Goal: Task Accomplishment & Management: Manage account settings

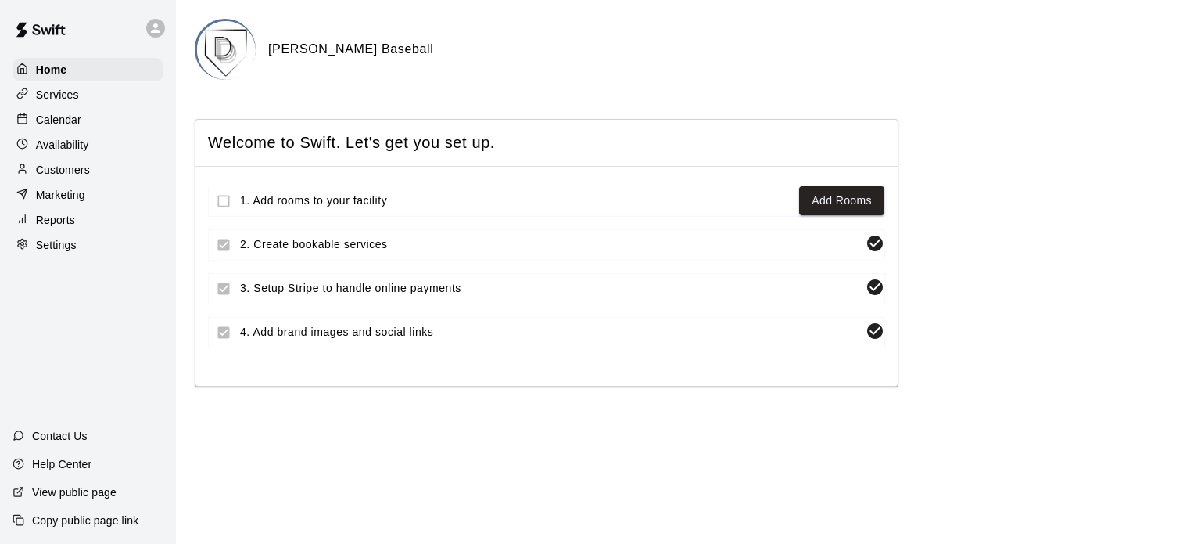
click at [62, 95] on p "Services" at bounding box center [57, 95] width 43 height 16
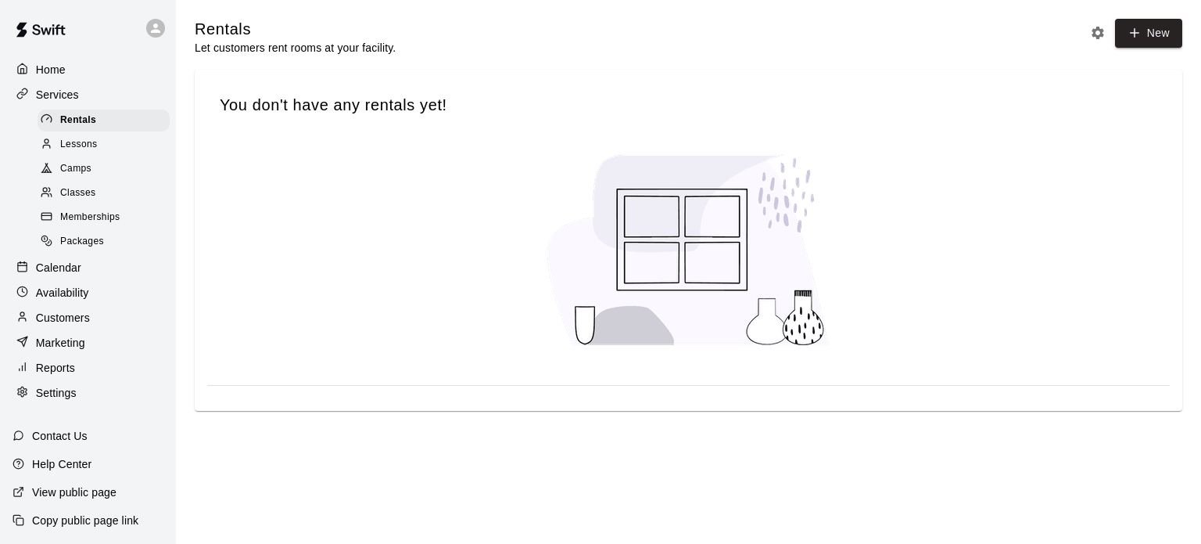
click at [49, 93] on p "Services" at bounding box center [57, 95] width 43 height 16
click at [63, 275] on p "Calendar" at bounding box center [58, 268] width 45 height 16
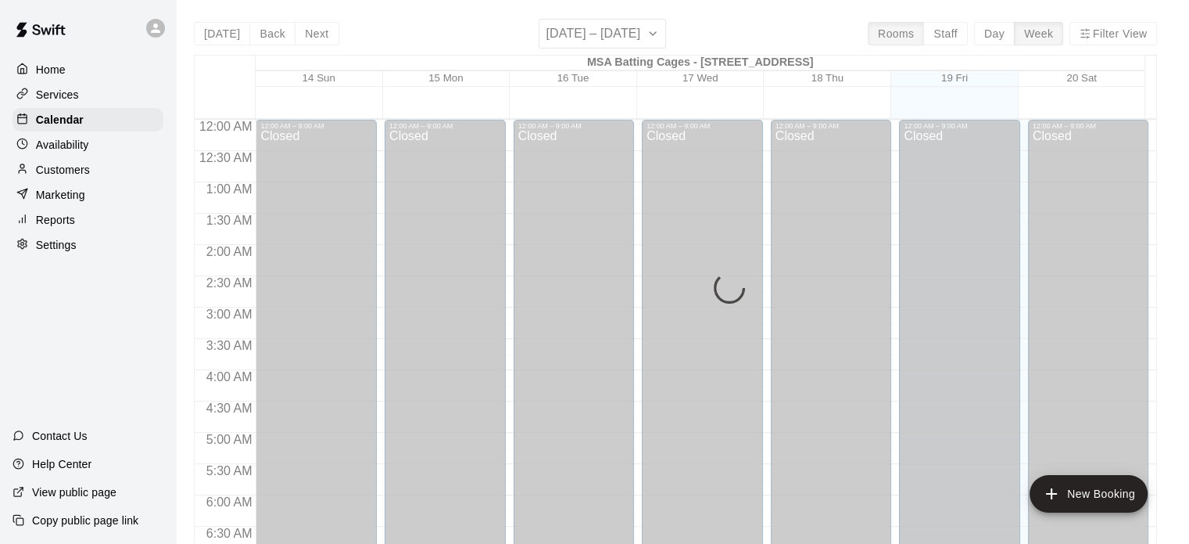
scroll to position [935, 0]
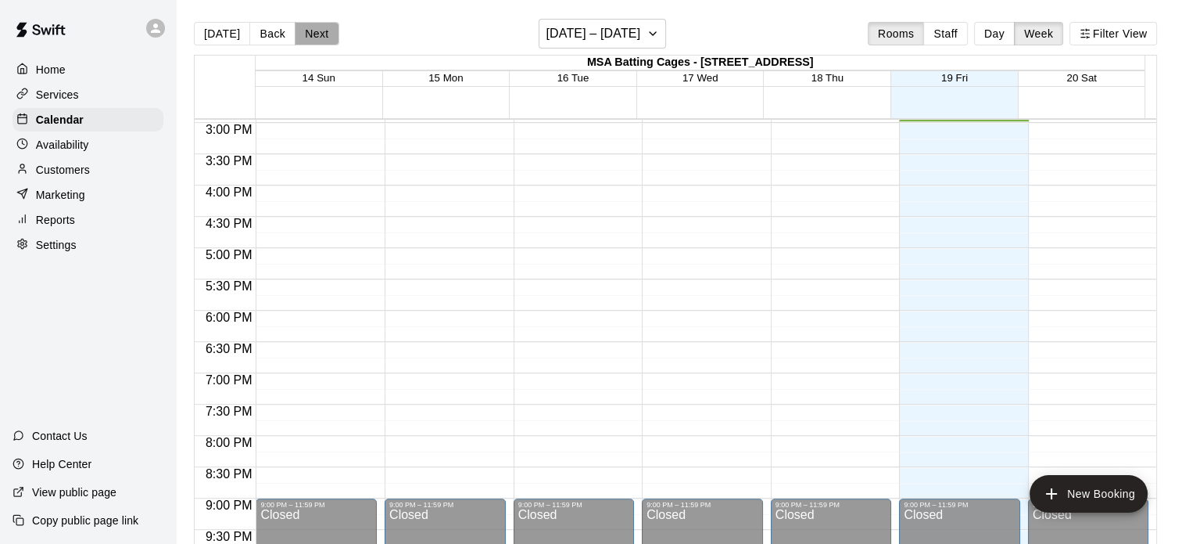
click at [318, 31] on button "Next" at bounding box center [317, 33] width 44 height 23
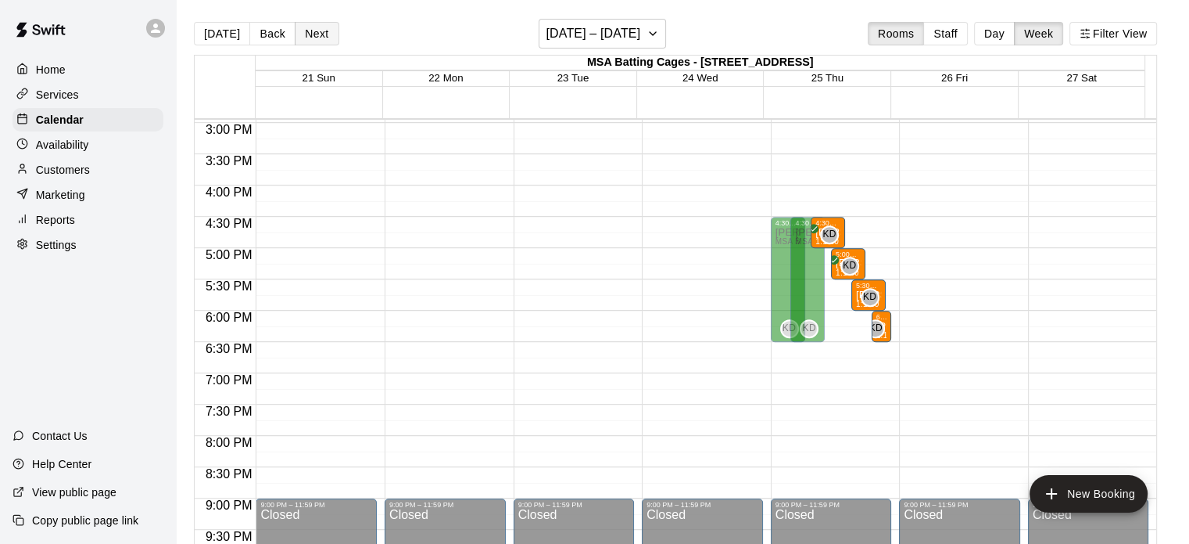
click at [318, 31] on button "Next" at bounding box center [317, 33] width 44 height 23
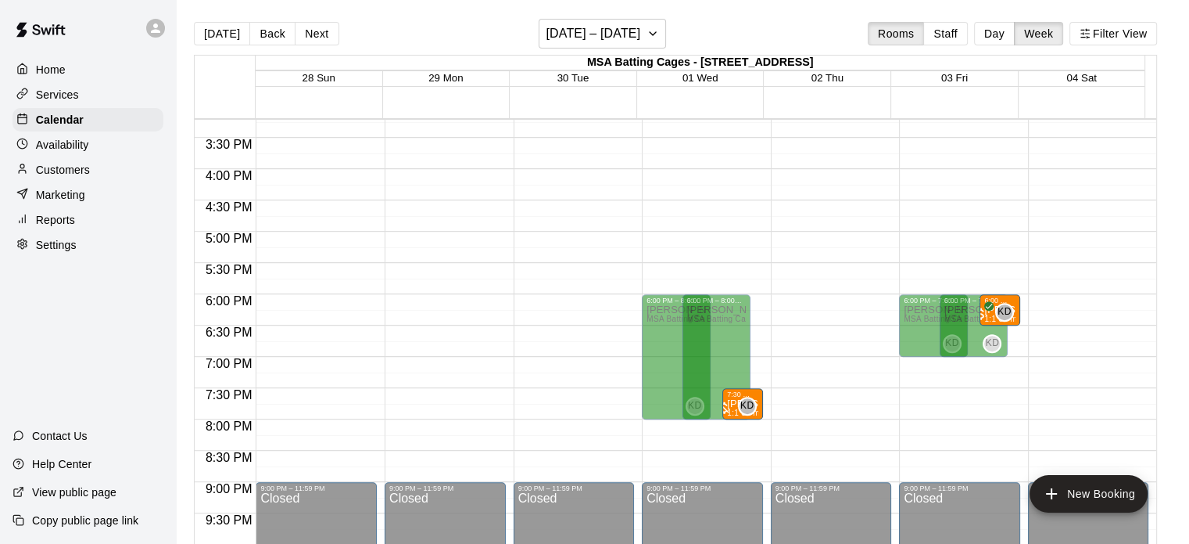
scroll to position [971, 0]
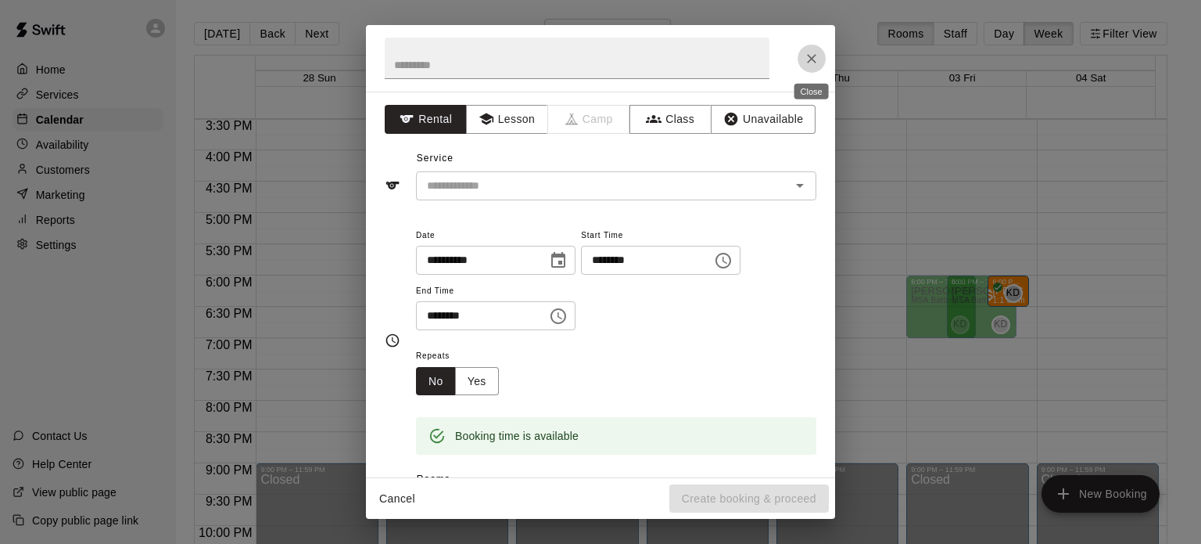
click at [813, 56] on icon "Close" at bounding box center [812, 59] width 16 height 16
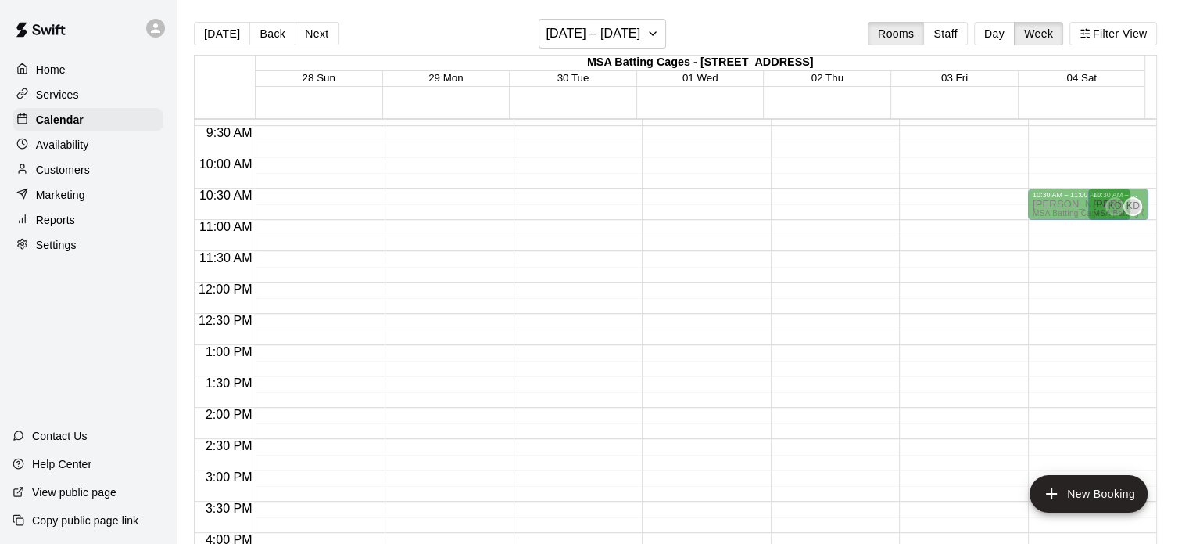
scroll to position [586, 0]
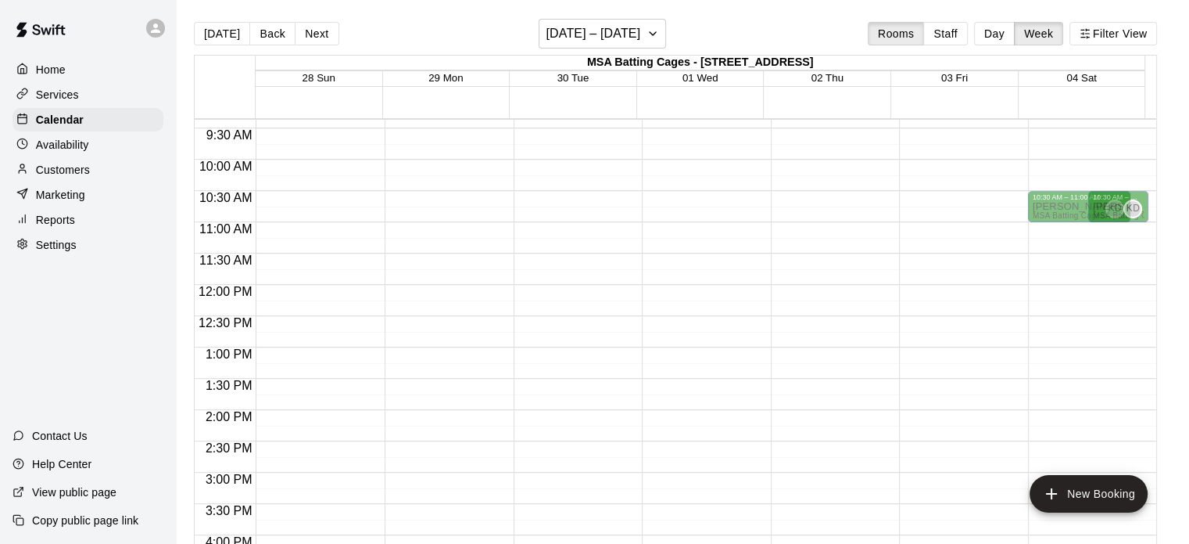
click at [73, 146] on p "Availability" at bounding box center [62, 145] width 53 height 16
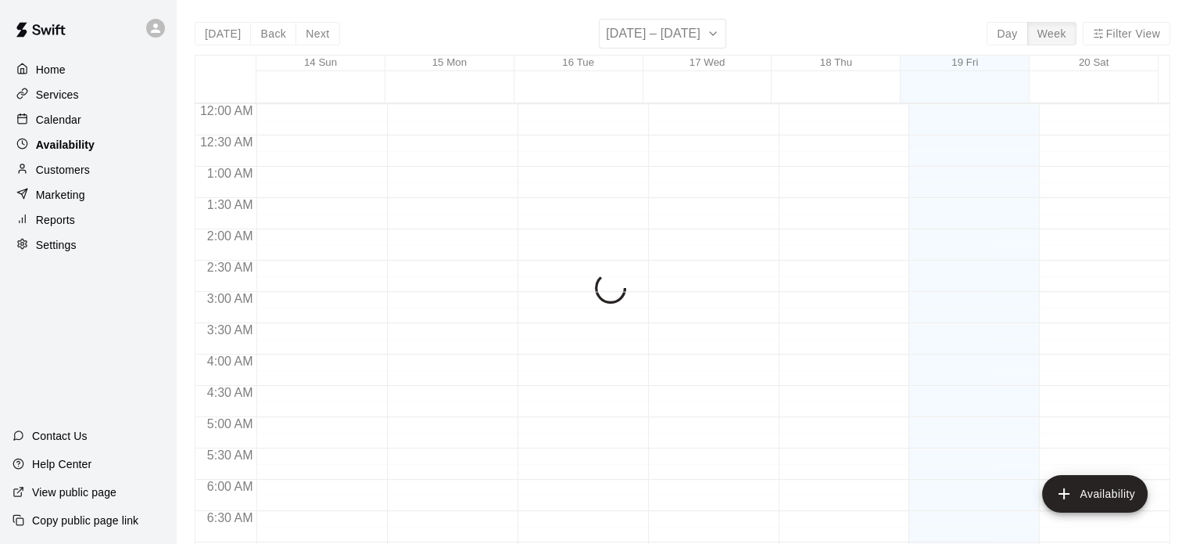
scroll to position [935, 0]
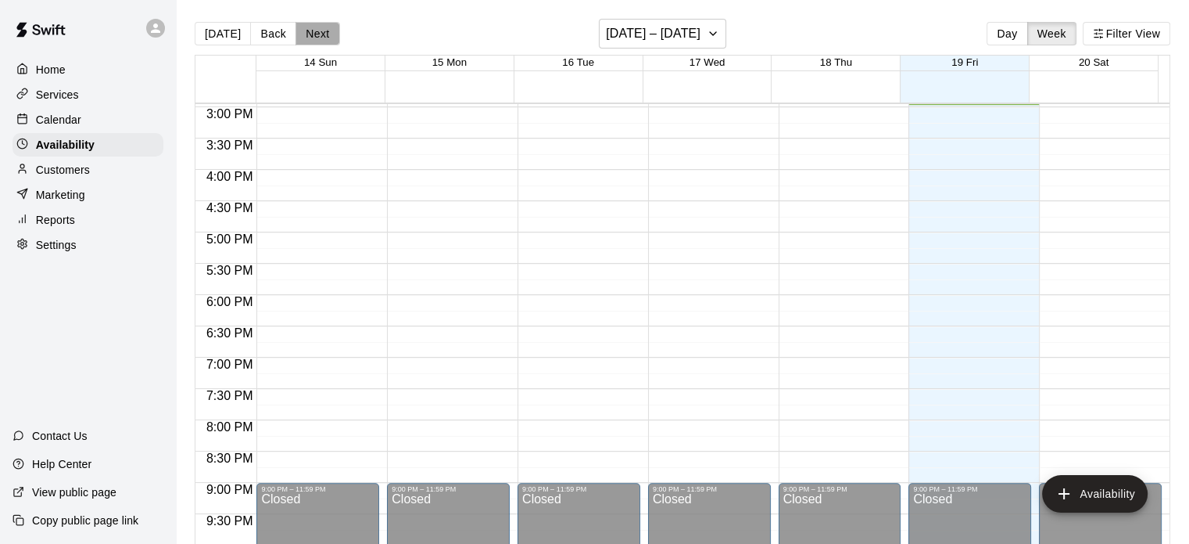
click at [320, 30] on button "Next" at bounding box center [318, 33] width 44 height 23
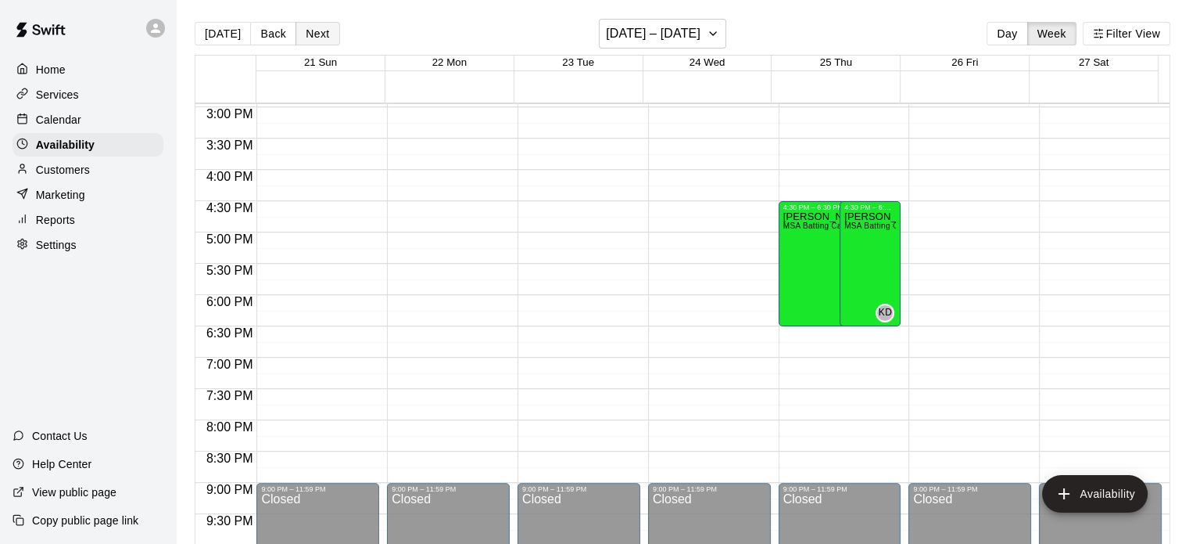
click at [320, 30] on button "Next" at bounding box center [318, 33] width 44 height 23
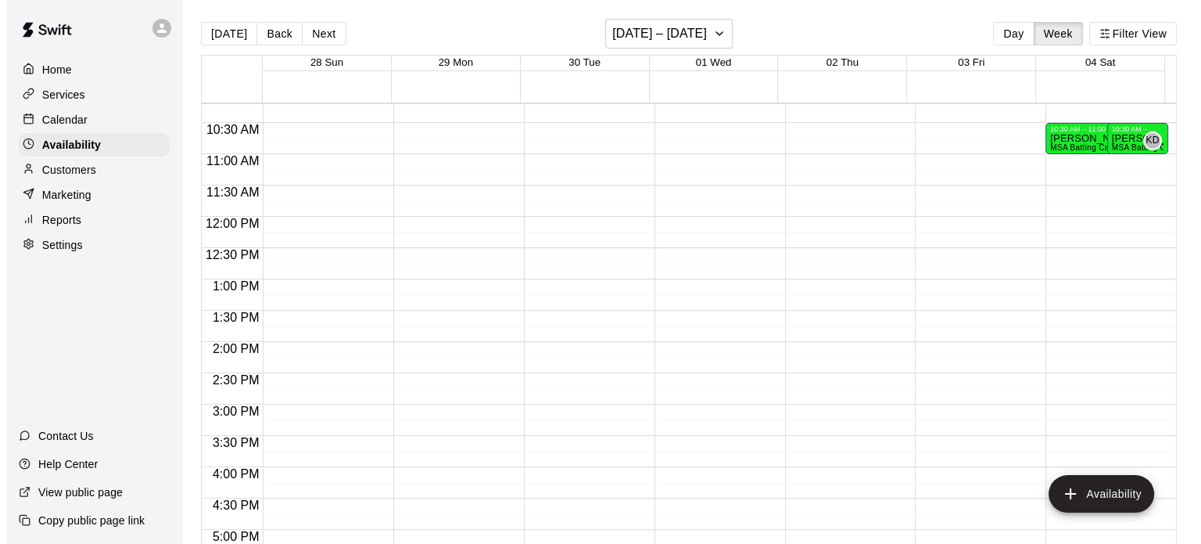
scroll to position [635, 0]
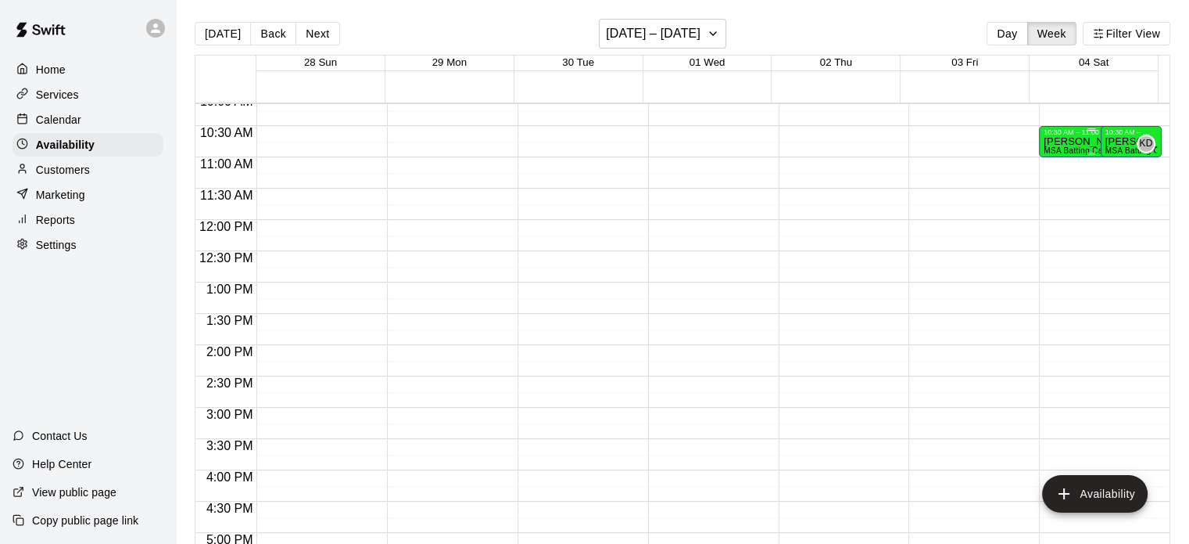
click at [1067, 142] on p "[PERSON_NAME]" at bounding box center [1091, 142] width 95 height 0
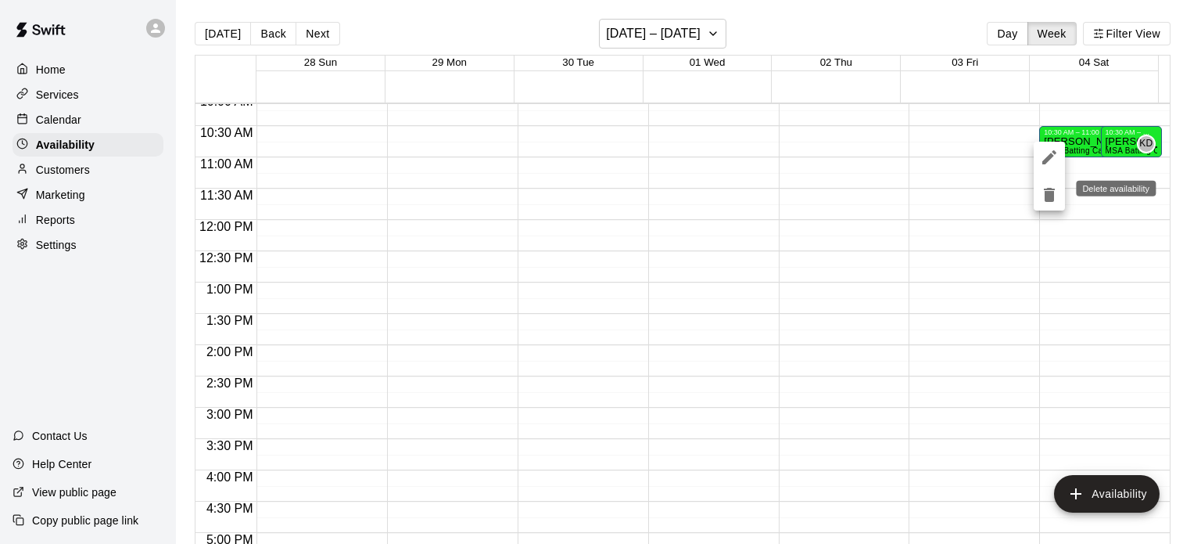
click at [1049, 194] on icon "delete" at bounding box center [1049, 195] width 11 height 14
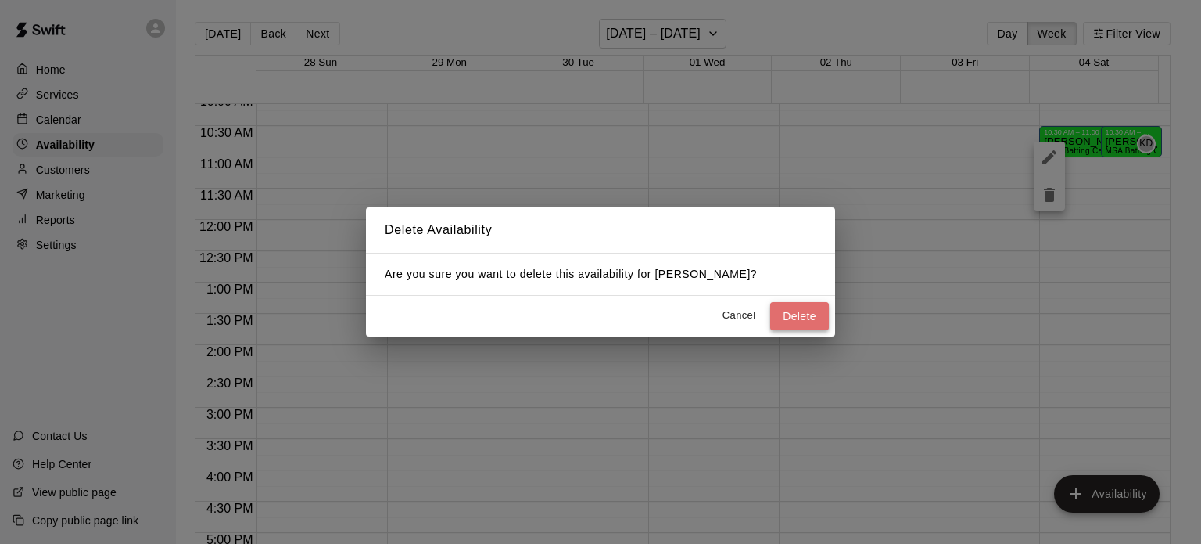
click at [826, 314] on button "Delete" at bounding box center [799, 316] width 59 height 29
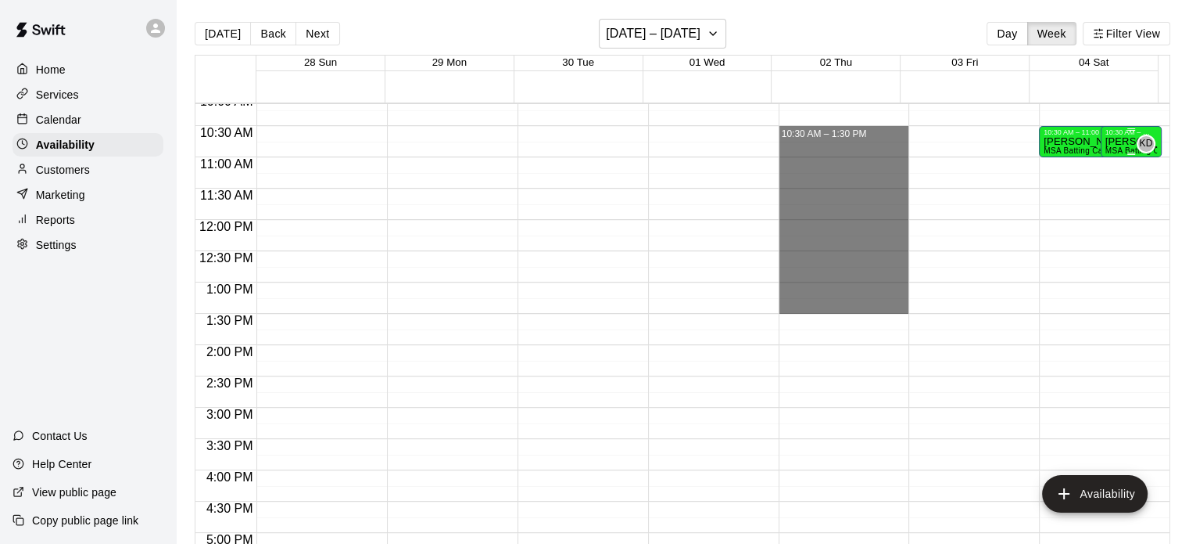
drag, startPoint x: 826, startPoint y: 314, endPoint x: 1096, endPoint y: 139, distance: 322.3
click at [1096, 139] on div "12:00 AM 12:30 AM 1:00 AM 1:30 AM 2:00 AM 2:30 AM 3:00 AM 3:30 AM 4:00 AM 4:30 …" at bounding box center [683, 331] width 974 height 459
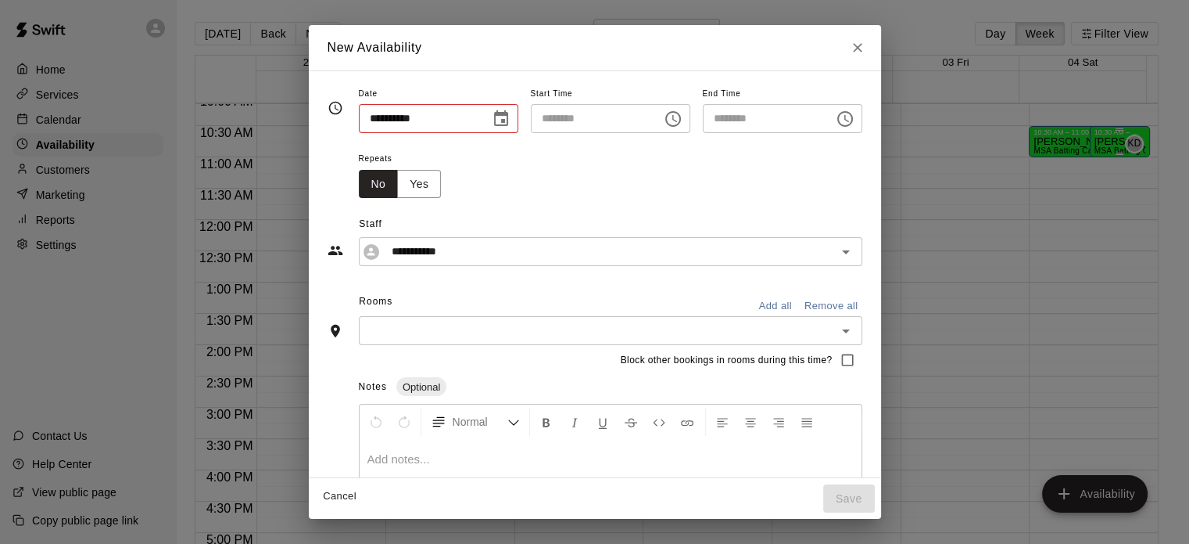
type input "**********"
type input "********"
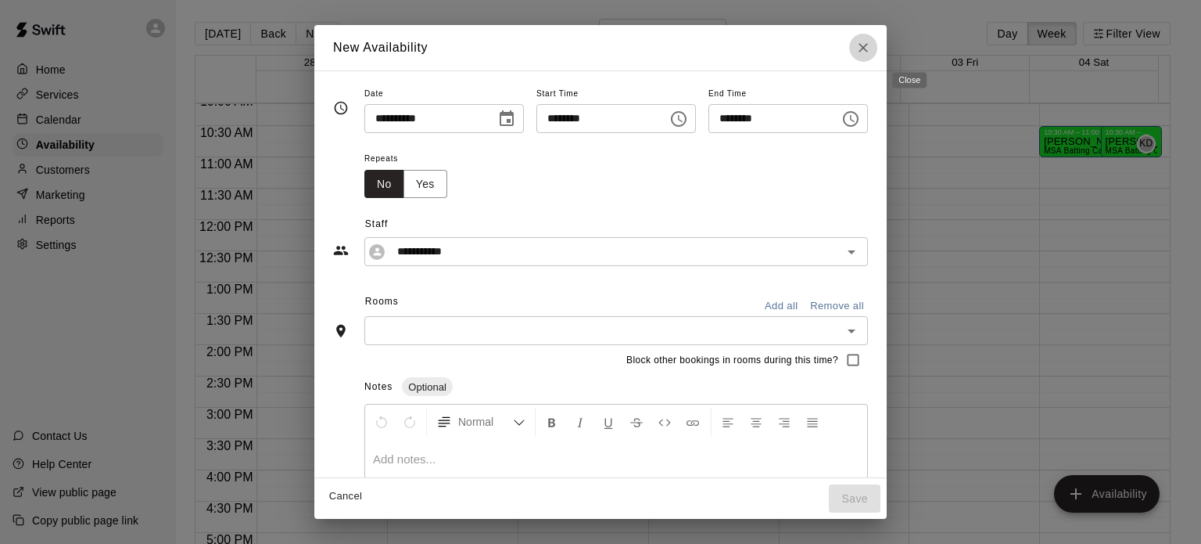
click at [868, 45] on icon "Close" at bounding box center [863, 47] width 9 height 9
type input "**********"
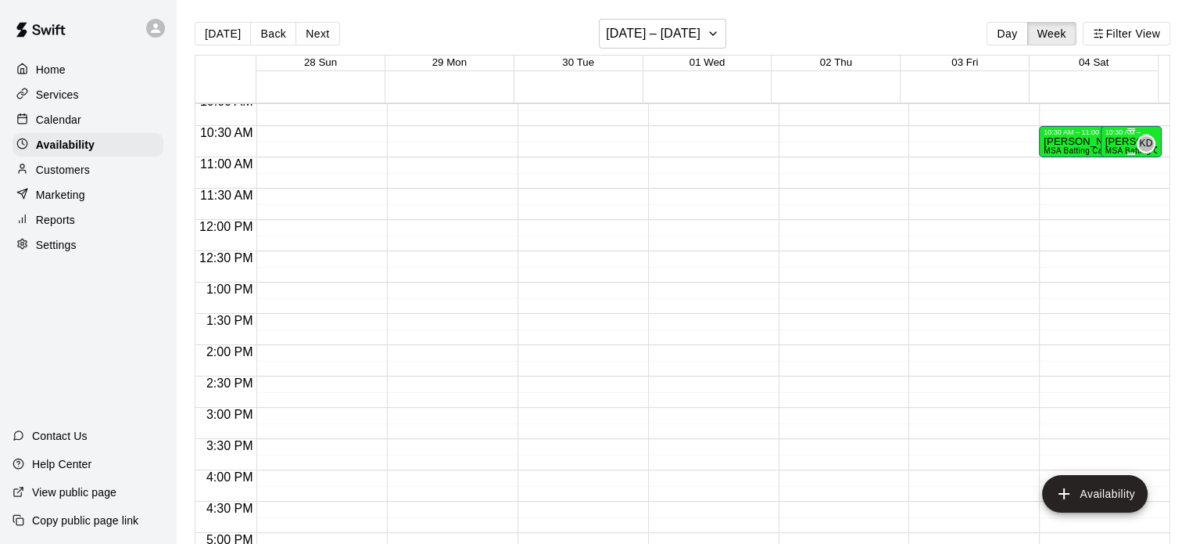
click at [1106, 142] on p "[PERSON_NAME]" at bounding box center [1132, 142] width 52 height 0
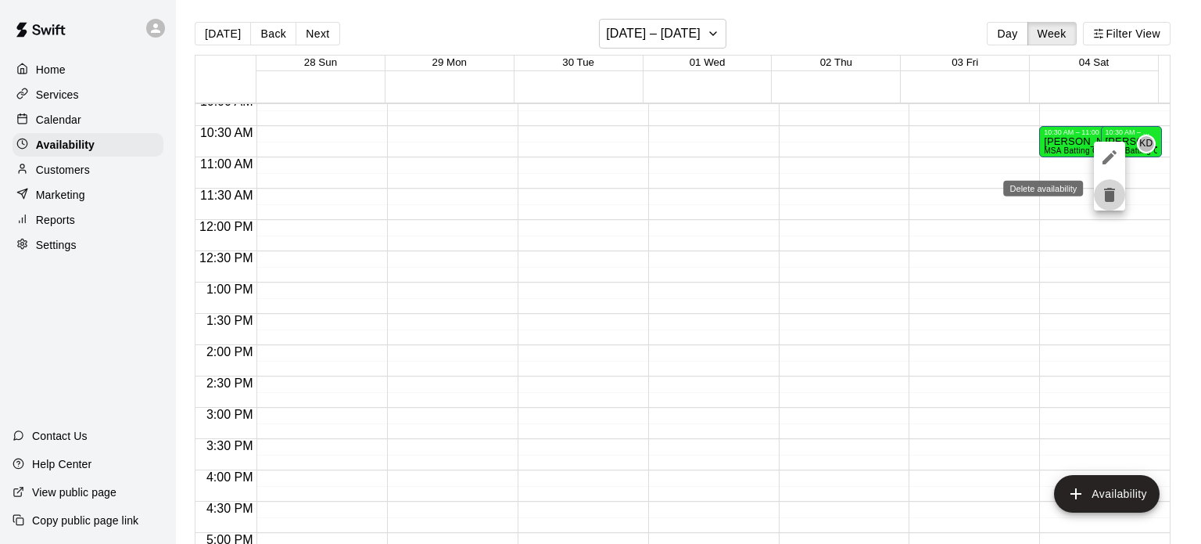
click at [1109, 196] on icon "delete" at bounding box center [1109, 195] width 11 height 14
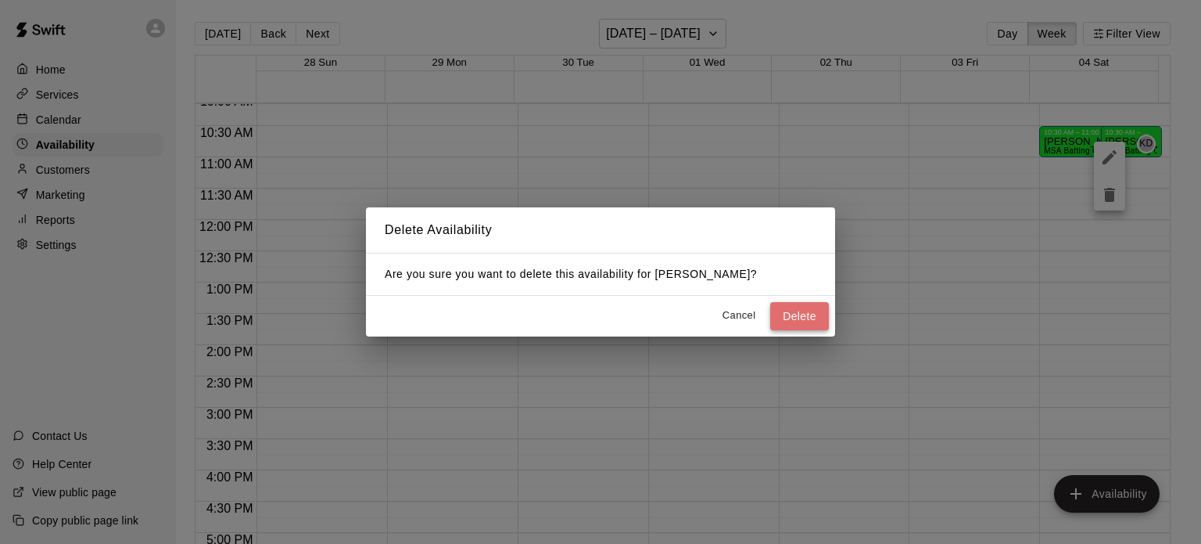
click at [805, 312] on button "Delete" at bounding box center [799, 316] width 59 height 29
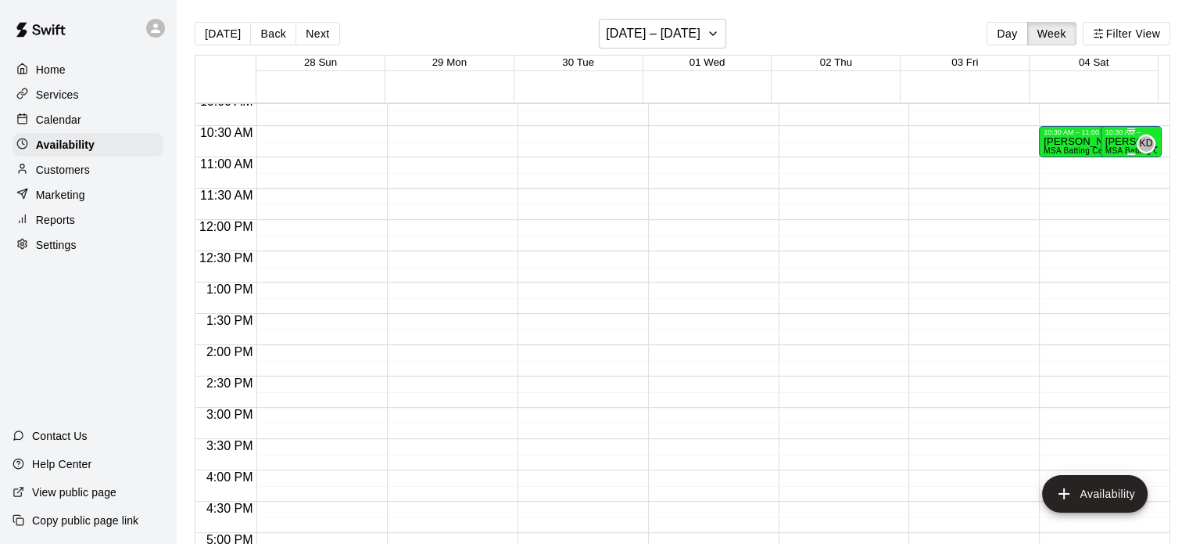
click at [1117, 142] on p "[PERSON_NAME]" at bounding box center [1132, 142] width 52 height 0
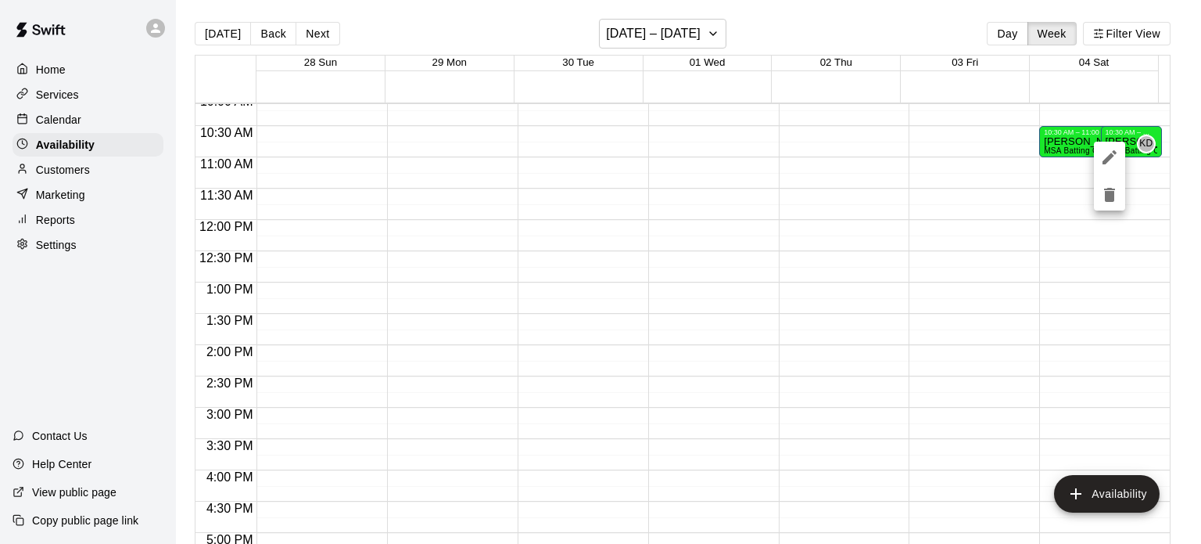
click at [1060, 136] on div at bounding box center [600, 272] width 1201 height 544
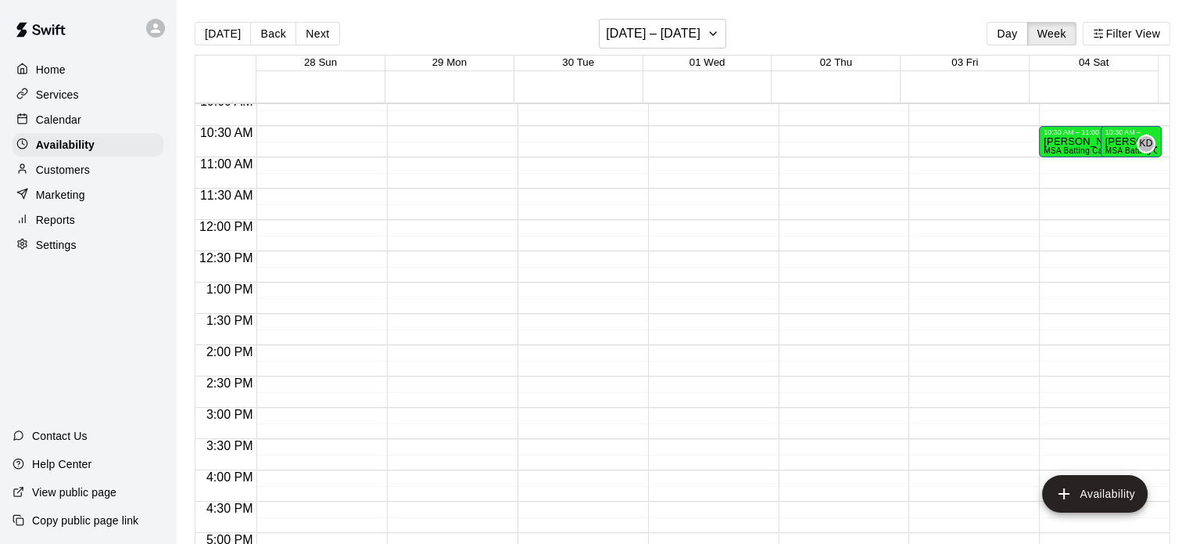
click at [1060, 136] on div at bounding box center [594, 272] width 1189 height 544
click at [1060, 142] on p "[PERSON_NAME]" at bounding box center [1091, 142] width 95 height 0
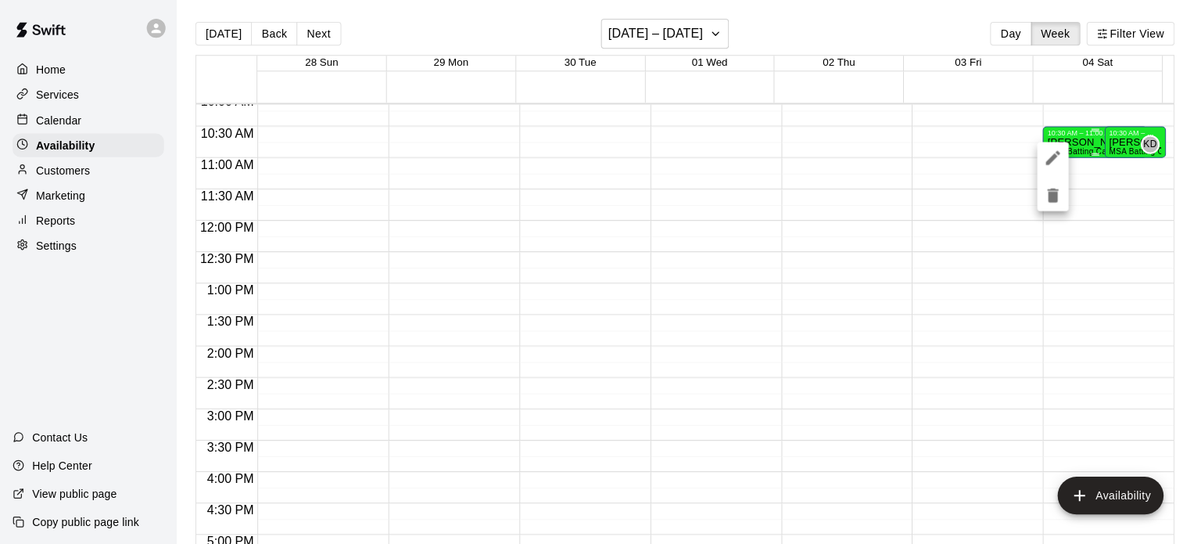
click at [1060, 136] on div at bounding box center [600, 272] width 1201 height 544
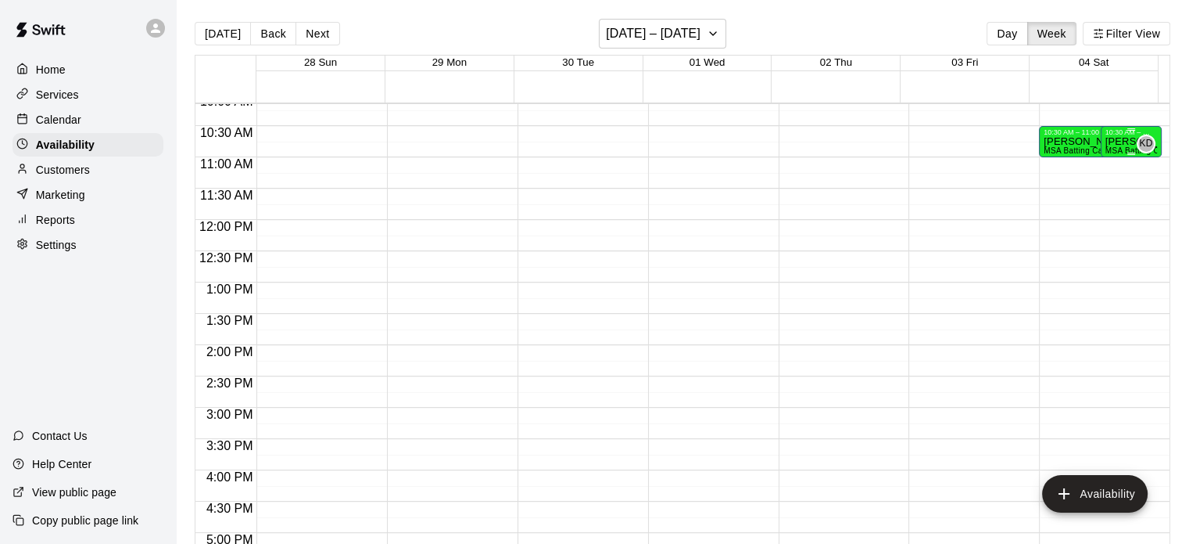
click at [1109, 142] on p "[PERSON_NAME]" at bounding box center [1132, 142] width 52 height 0
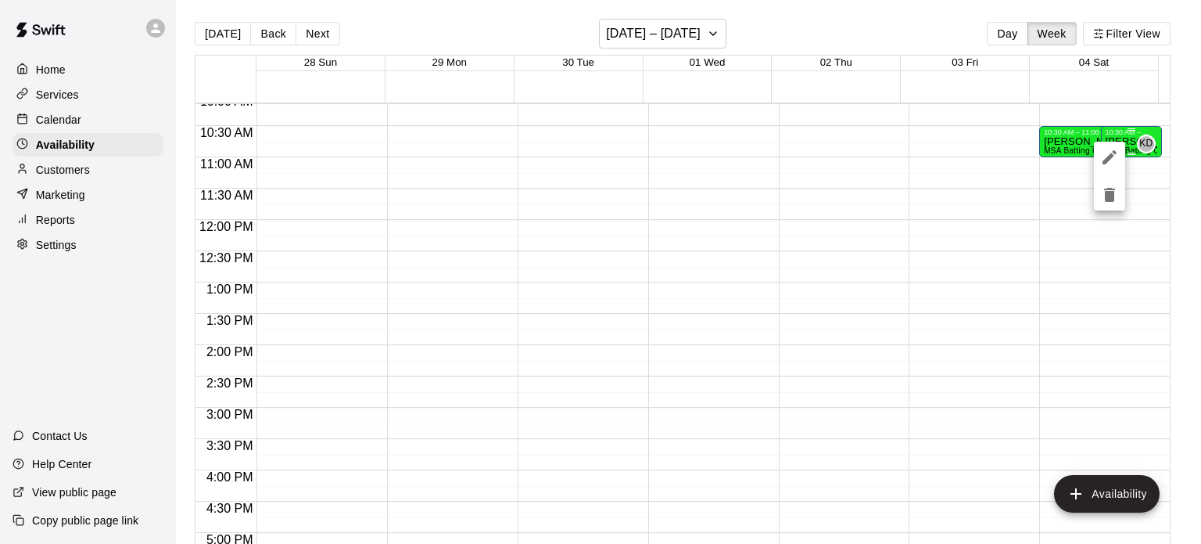
click at [1109, 140] on div at bounding box center [600, 272] width 1201 height 544
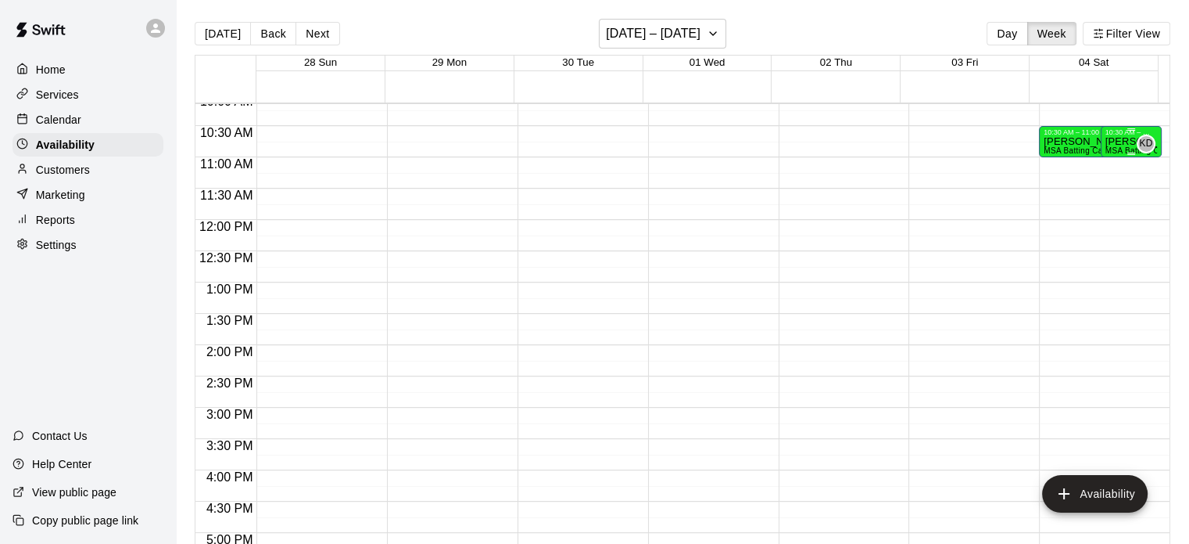
click at [1106, 142] on p "[PERSON_NAME]" at bounding box center [1132, 142] width 52 height 0
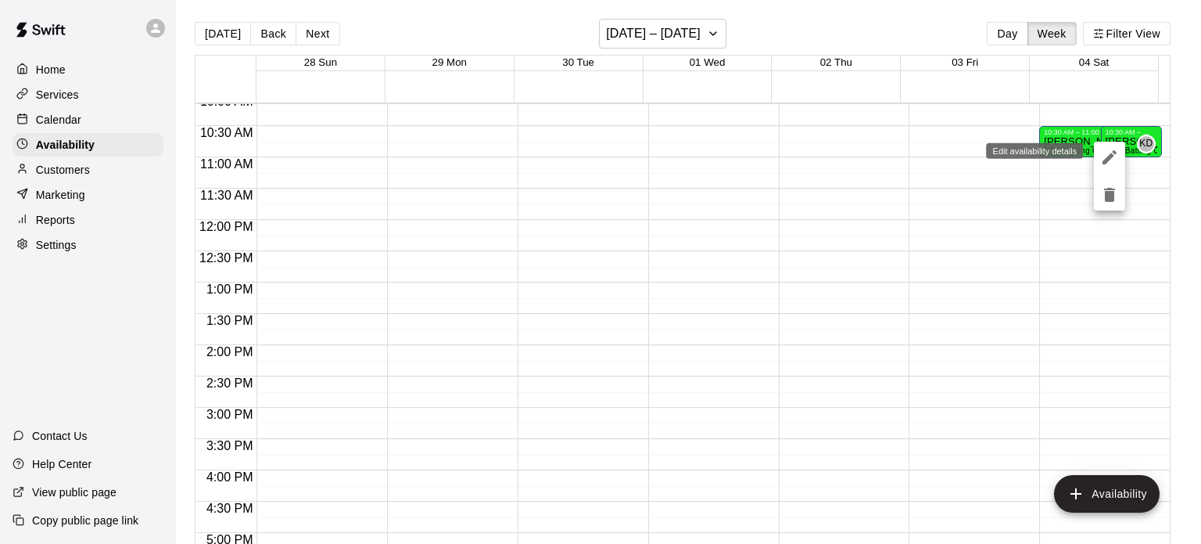
click at [1107, 157] on icon "edit" at bounding box center [1110, 157] width 14 height 14
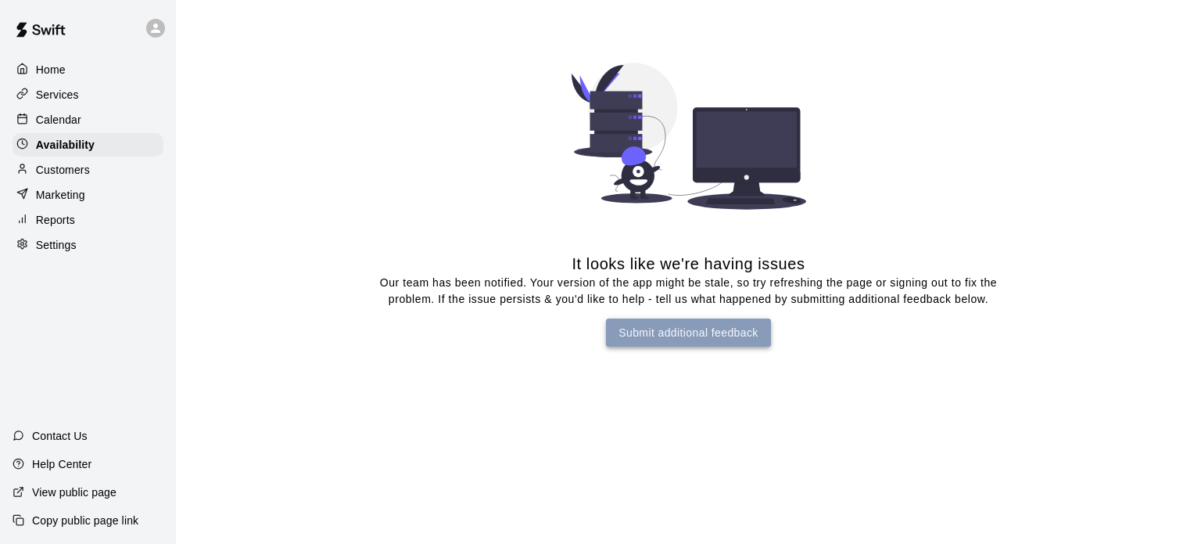
click at [673, 338] on button "Submit additional feedback" at bounding box center [688, 332] width 165 height 29
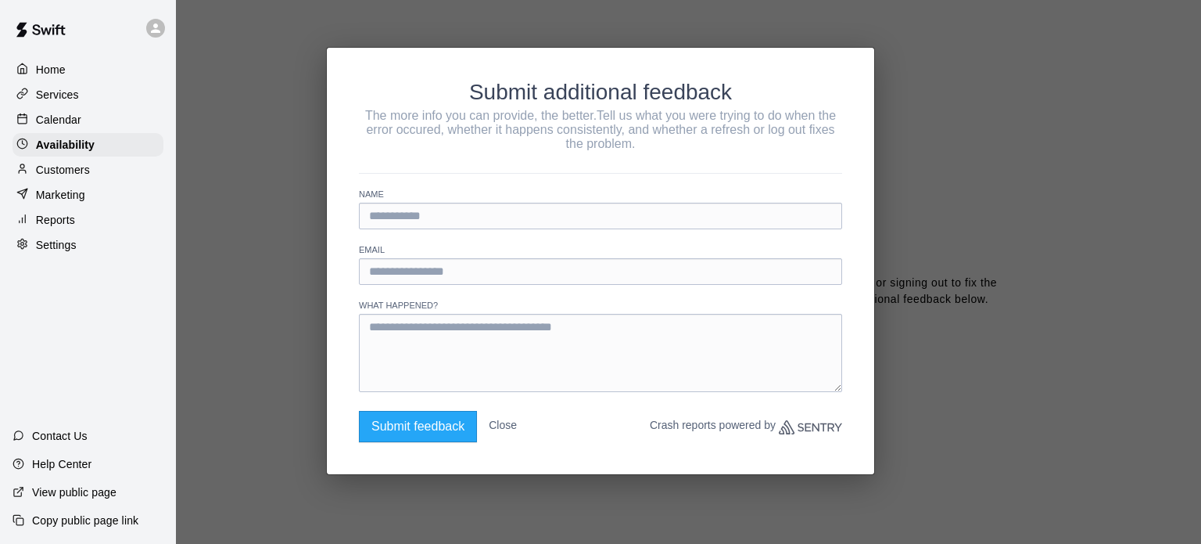
click at [504, 416] on button "Close" at bounding box center [503, 425] width 28 height 28
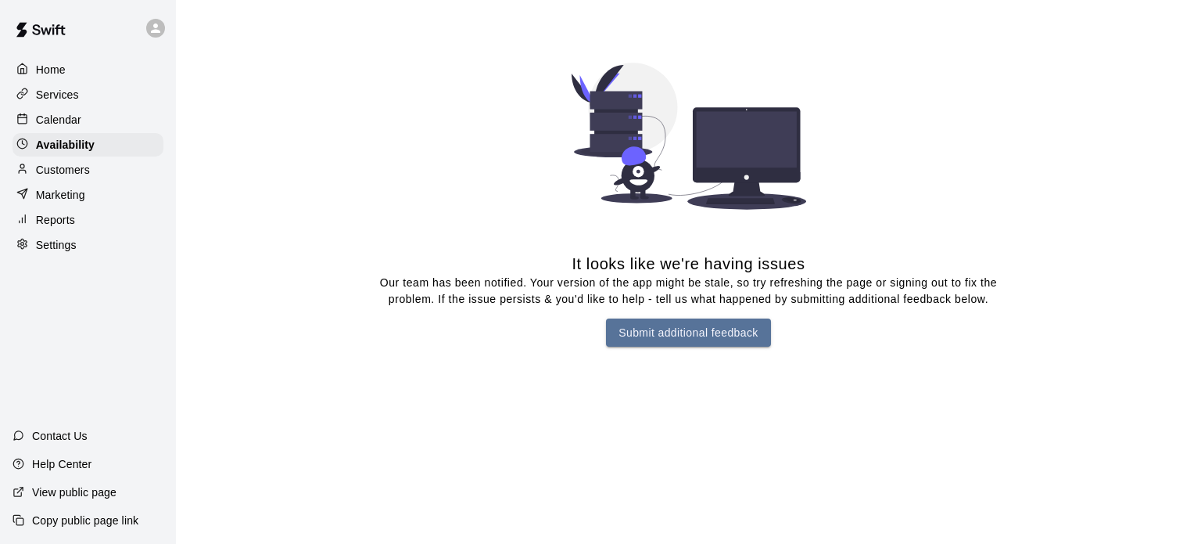
click at [74, 116] on p "Calendar" at bounding box center [58, 120] width 45 height 16
click at [72, 137] on div "Availability" at bounding box center [88, 144] width 151 height 23
click at [66, 124] on p "Calendar" at bounding box center [58, 120] width 45 height 16
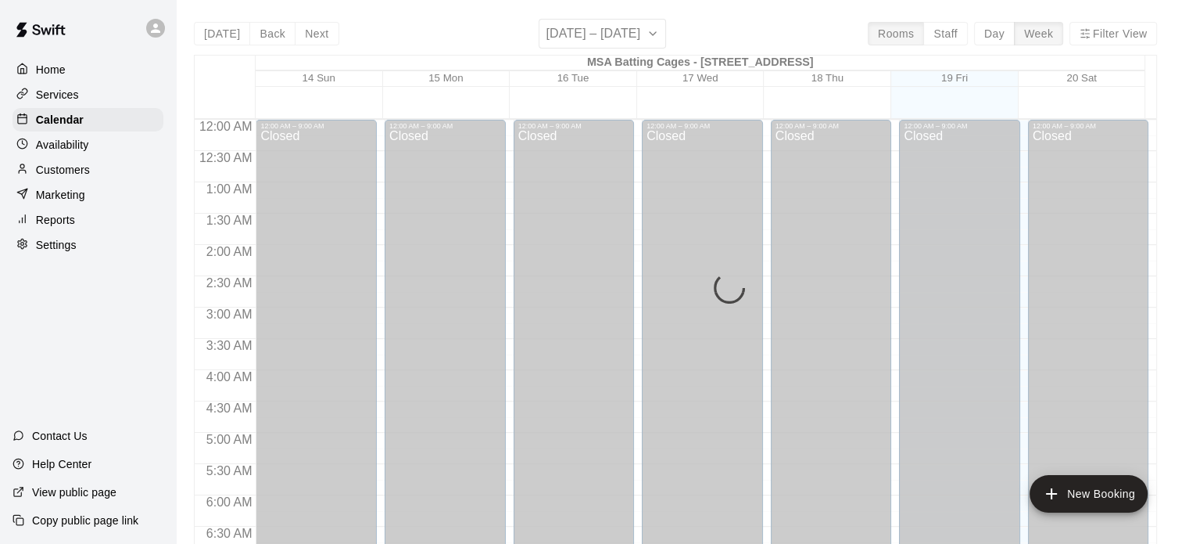
scroll to position [936, 0]
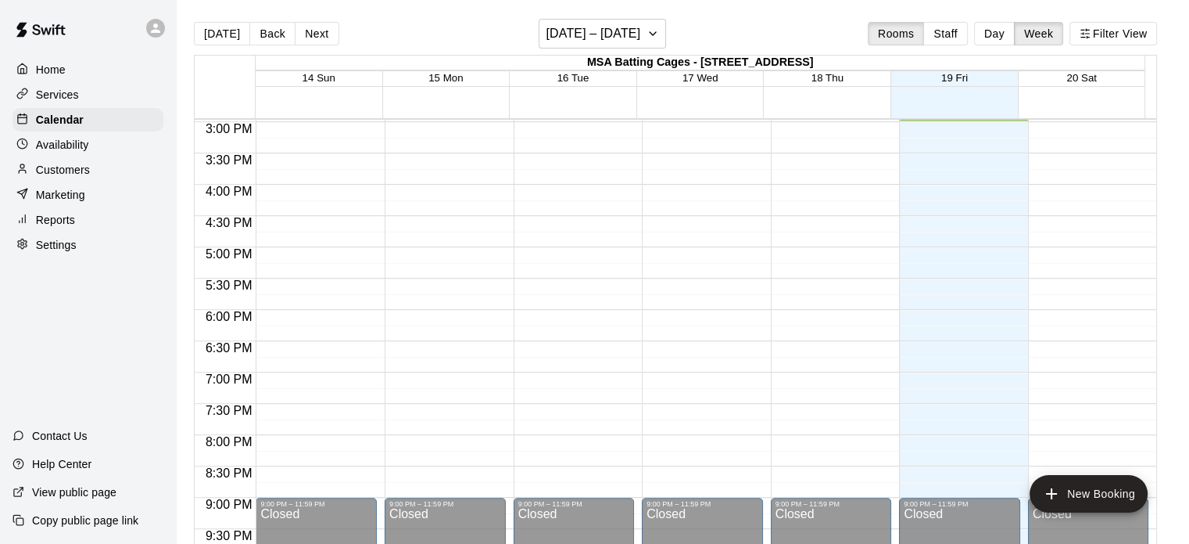
click at [74, 156] on div "Availability" at bounding box center [88, 144] width 151 height 23
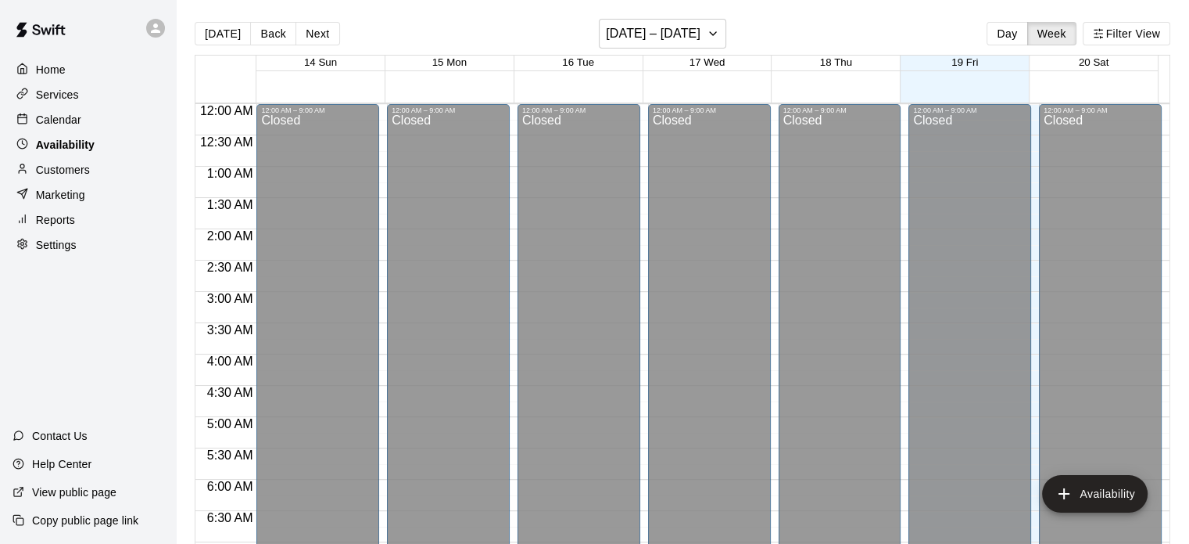
scroll to position [936, 0]
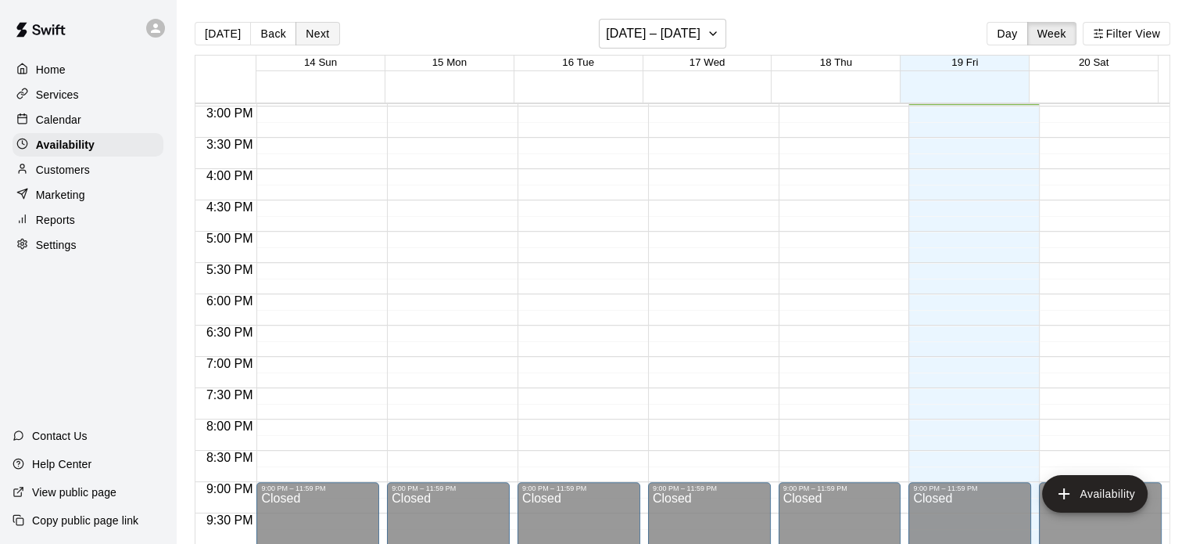
click at [313, 38] on button "Next" at bounding box center [318, 33] width 44 height 23
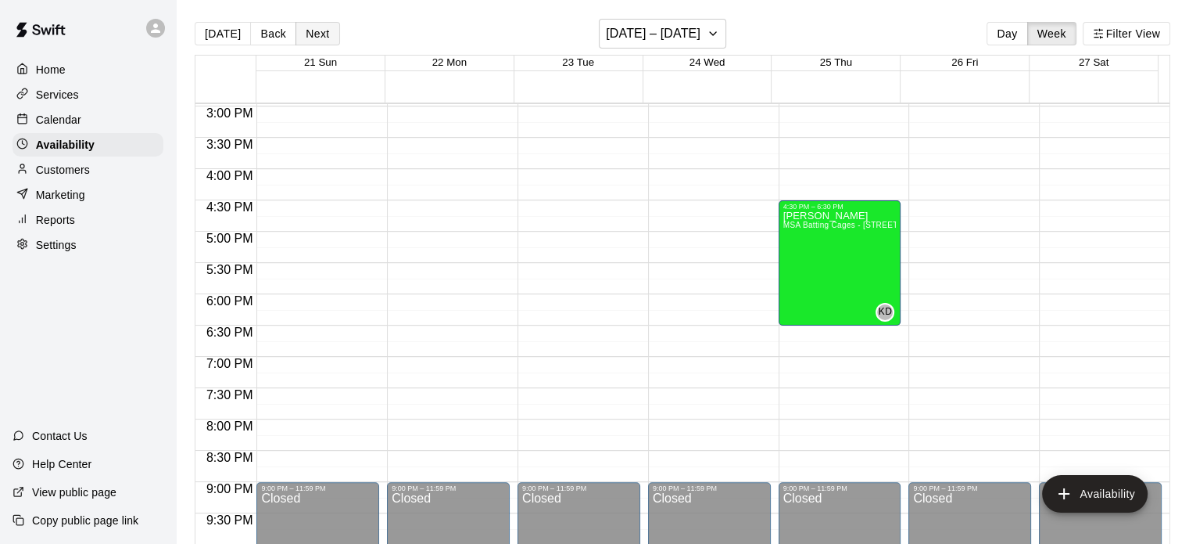
click at [313, 37] on button "Next" at bounding box center [318, 33] width 44 height 23
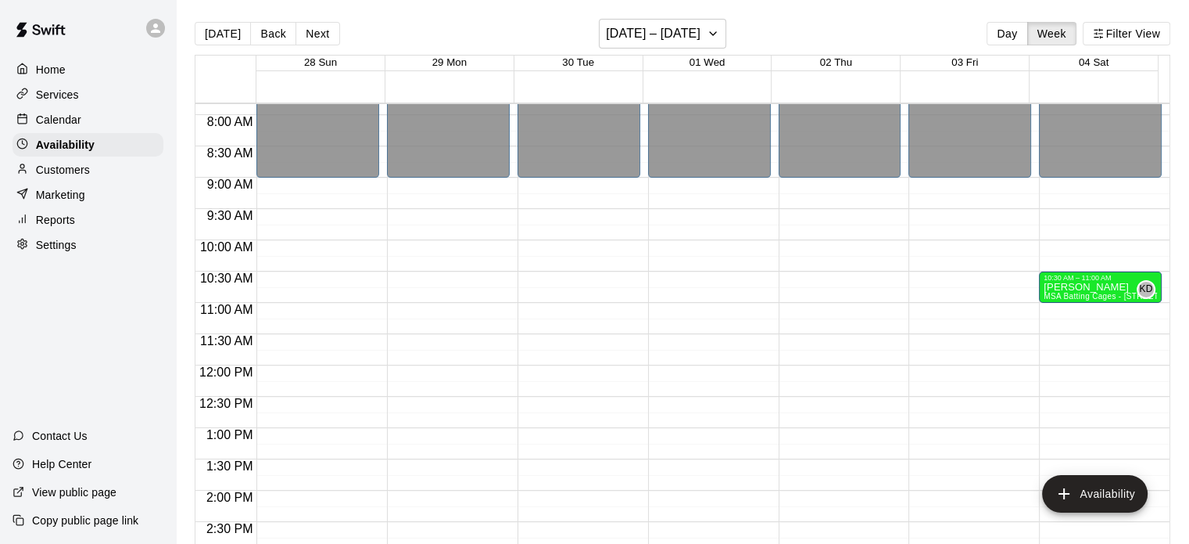
scroll to position [489, 0]
click at [1090, 281] on div "10:30 AM – 11:00 AM" at bounding box center [1100, 278] width 113 height 8
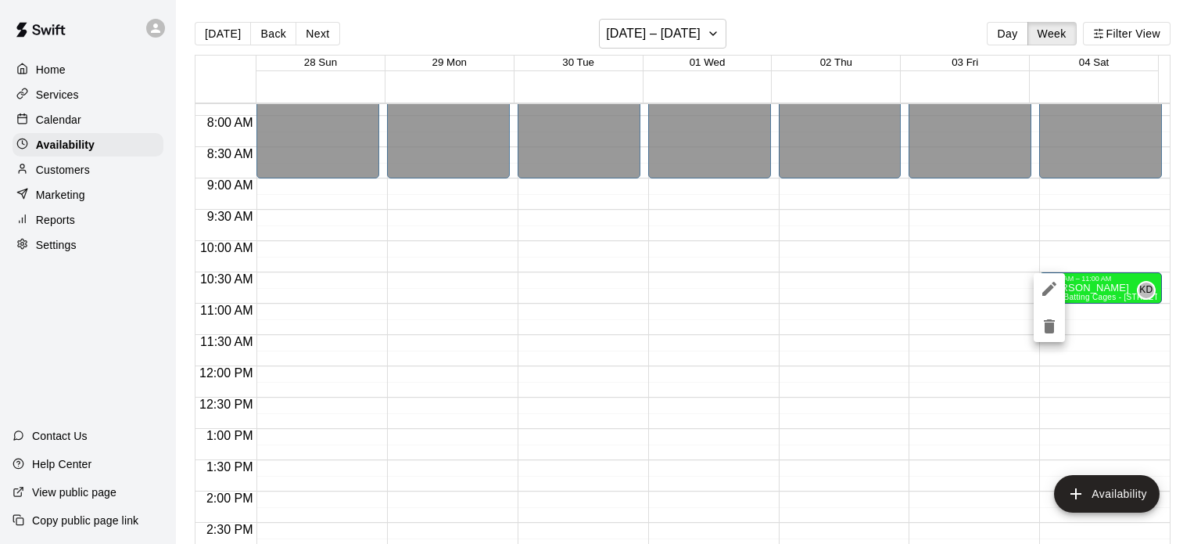
click at [1046, 328] on icon "delete" at bounding box center [1049, 326] width 11 height 14
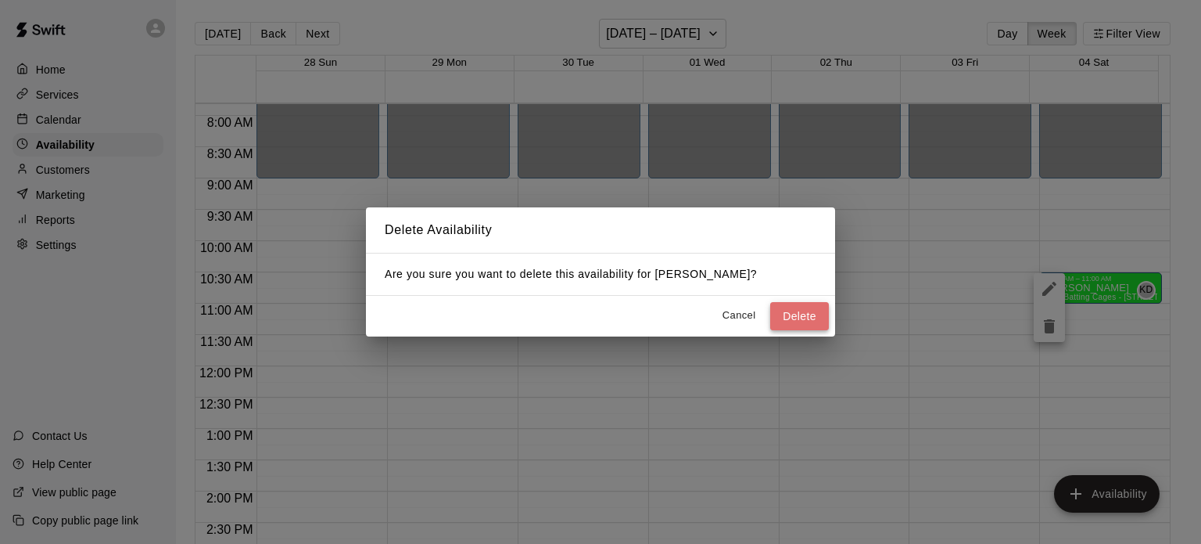
click at [804, 314] on button "Delete" at bounding box center [799, 316] width 59 height 29
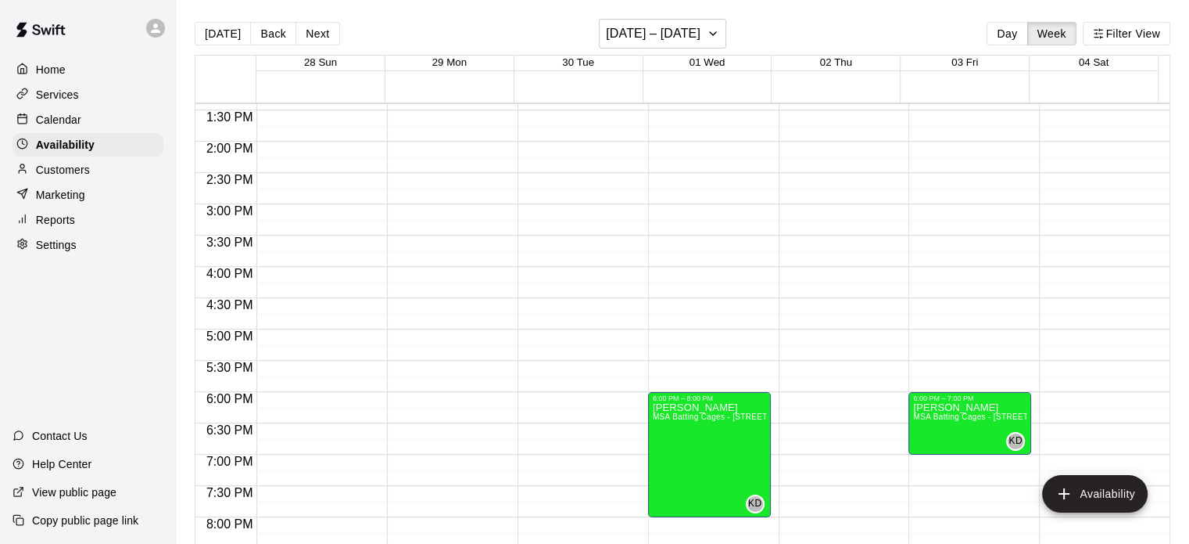
scroll to position [893, 0]
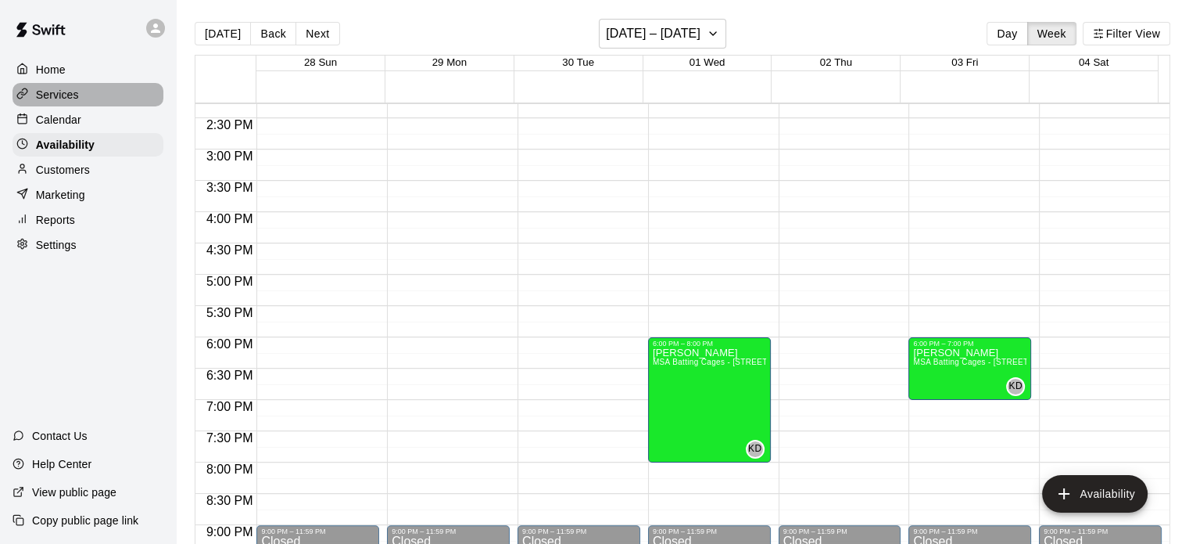
click at [73, 97] on p "Services" at bounding box center [57, 95] width 43 height 16
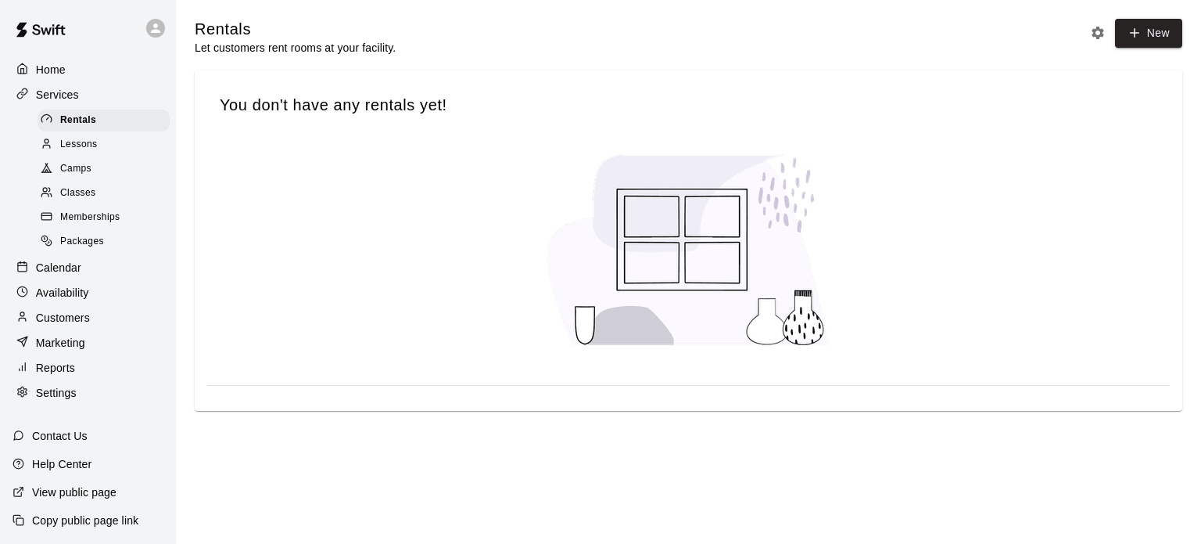
click at [53, 98] on p "Services" at bounding box center [57, 95] width 43 height 16
click at [71, 274] on p "Calendar" at bounding box center [58, 268] width 45 height 16
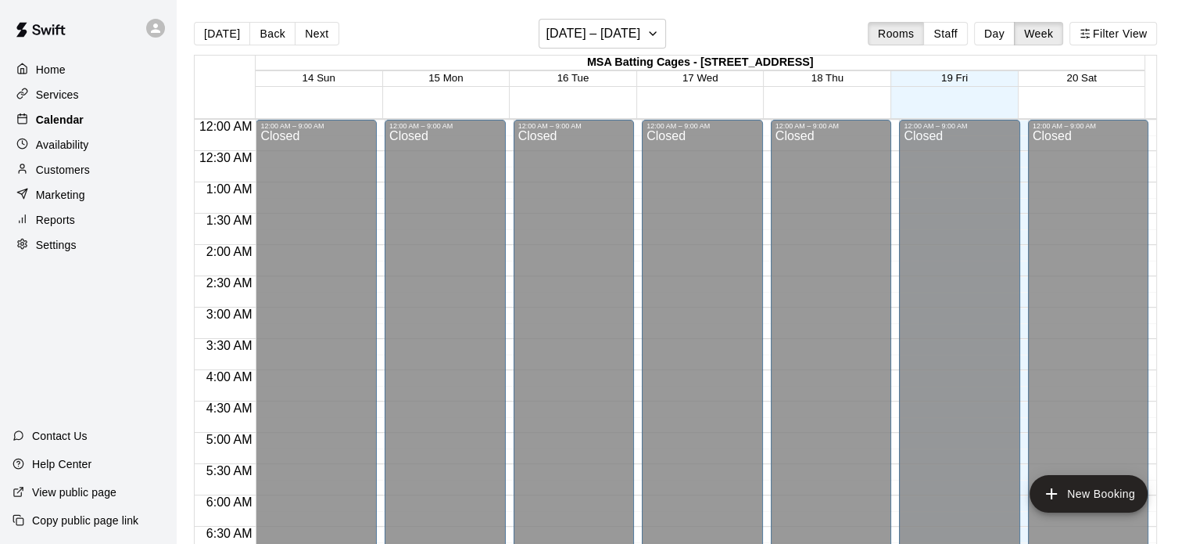
scroll to position [937, 0]
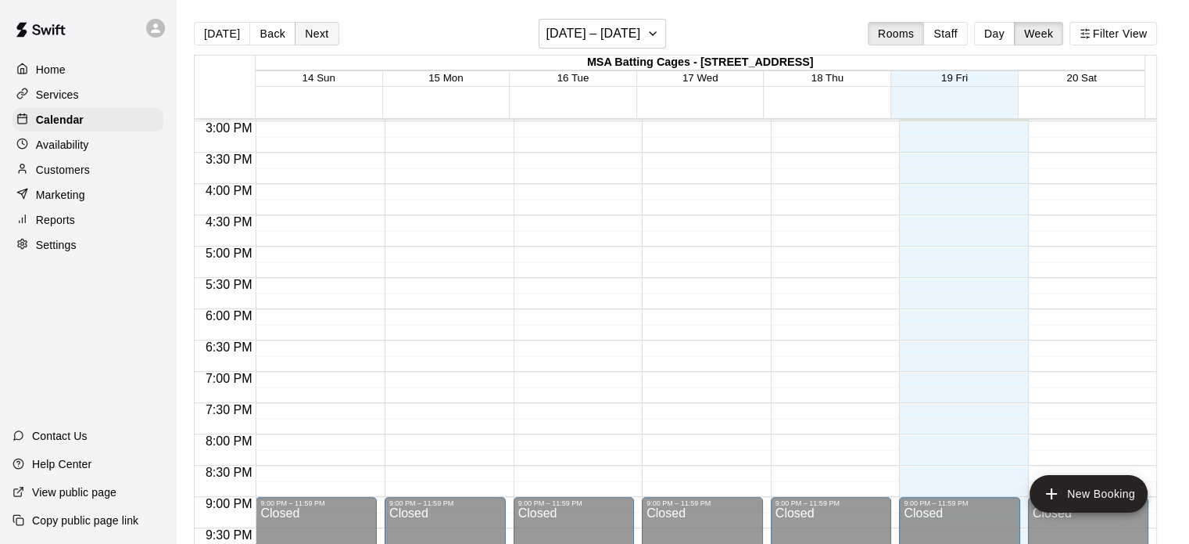
click at [311, 37] on button "Next" at bounding box center [317, 33] width 44 height 23
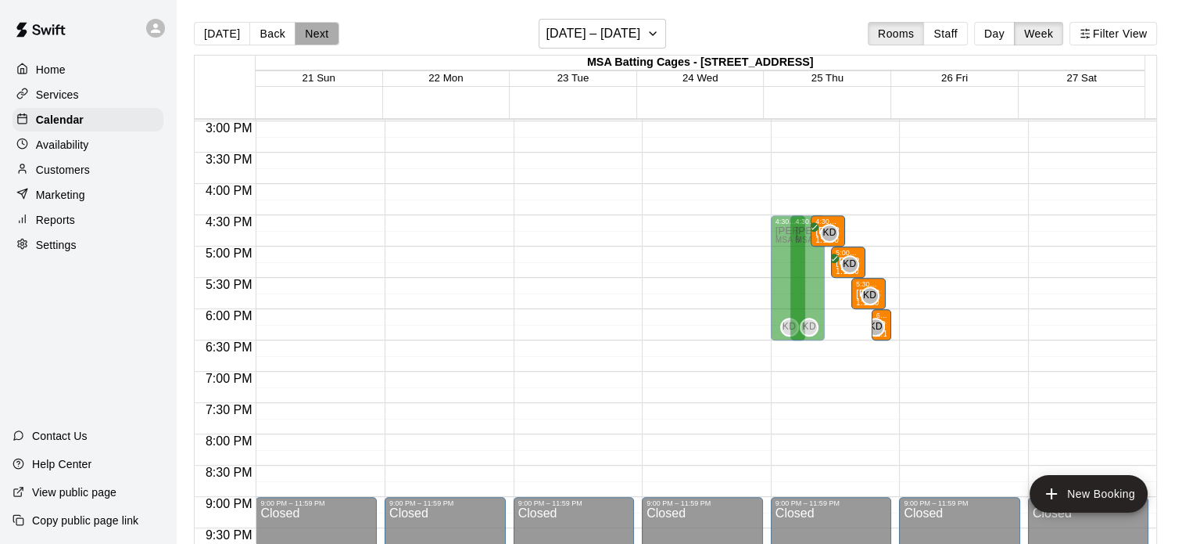
click at [311, 37] on button "Next" at bounding box center [317, 33] width 44 height 23
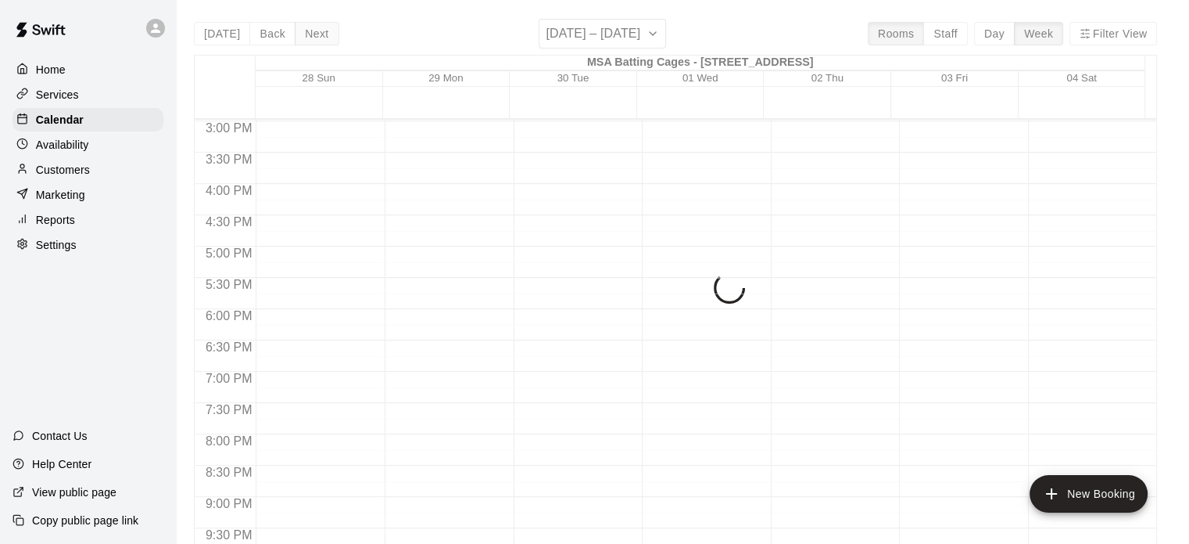
click at [311, 37] on div "[DATE] Back Next [DATE] – [DATE] Rooms Staff Day Week Filter View MSA Batting C…" at bounding box center [675, 291] width 963 height 544
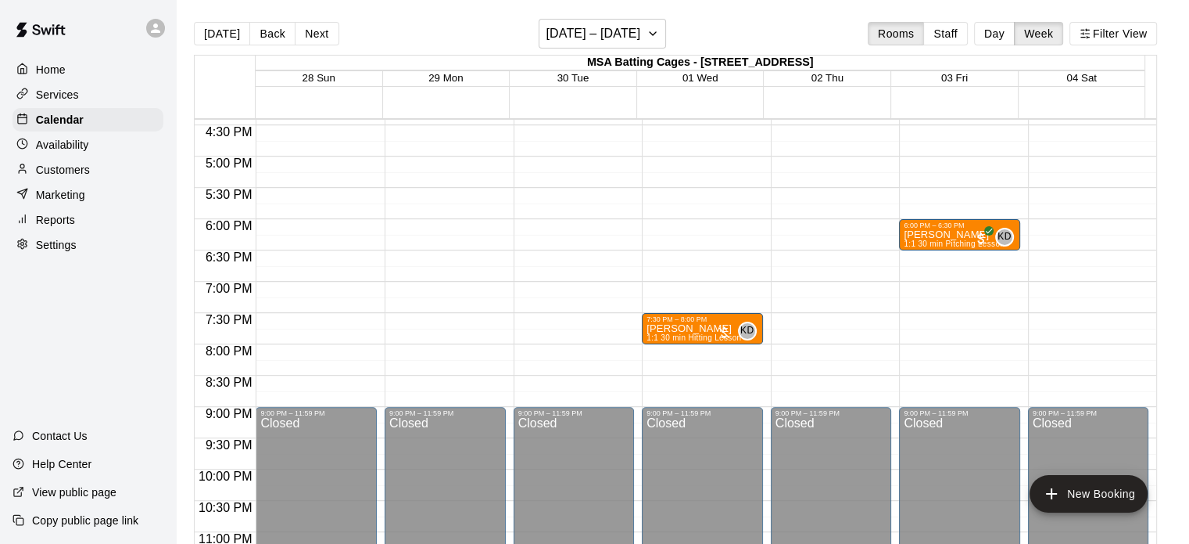
scroll to position [1039, 0]
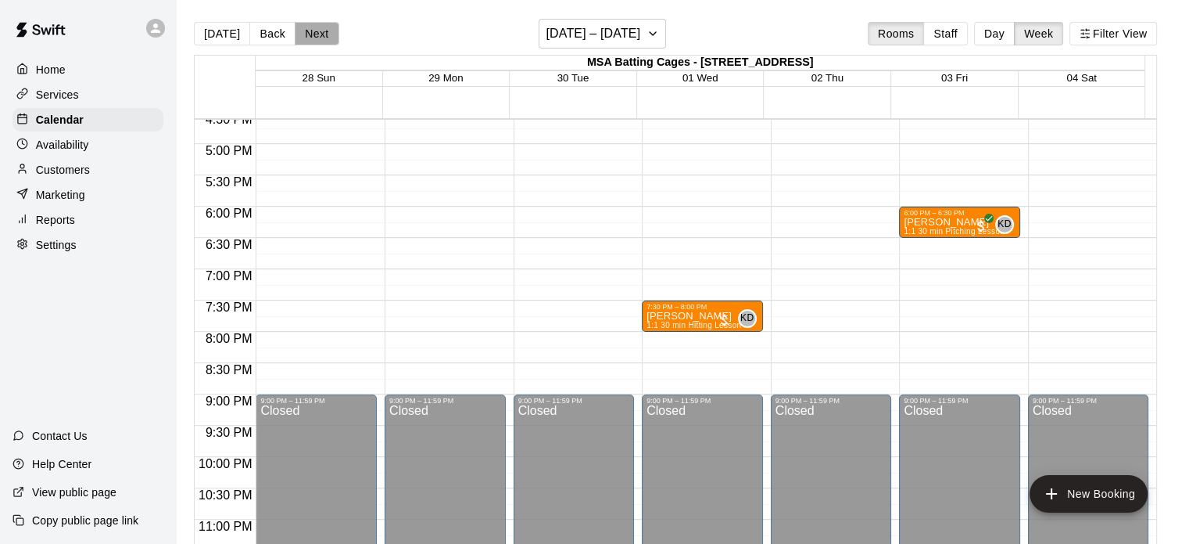
click at [315, 32] on button "Next" at bounding box center [317, 33] width 44 height 23
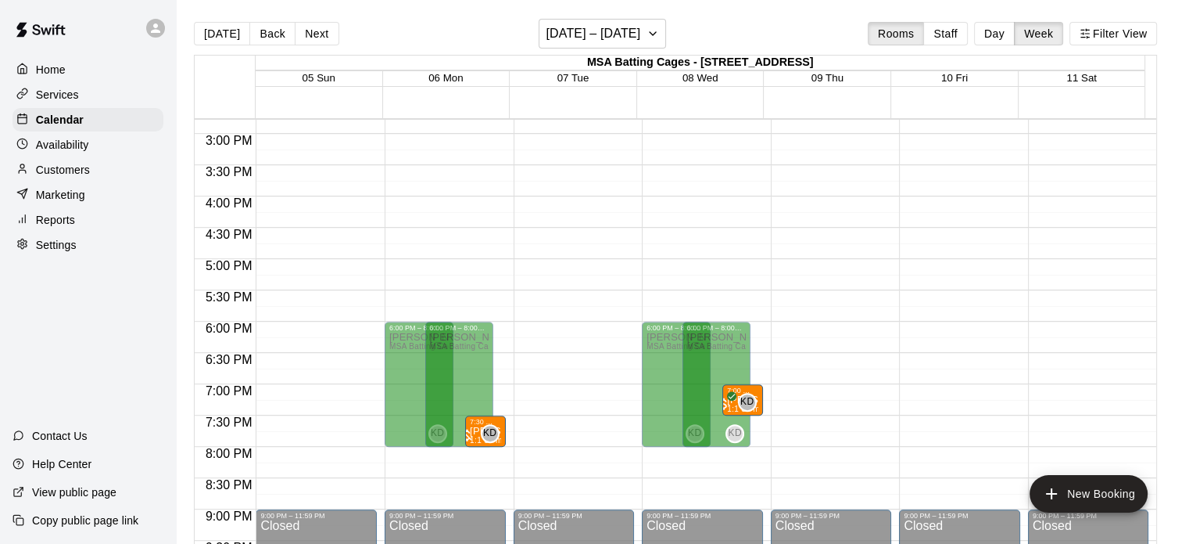
scroll to position [926, 0]
click at [322, 34] on button "Next" at bounding box center [317, 33] width 44 height 23
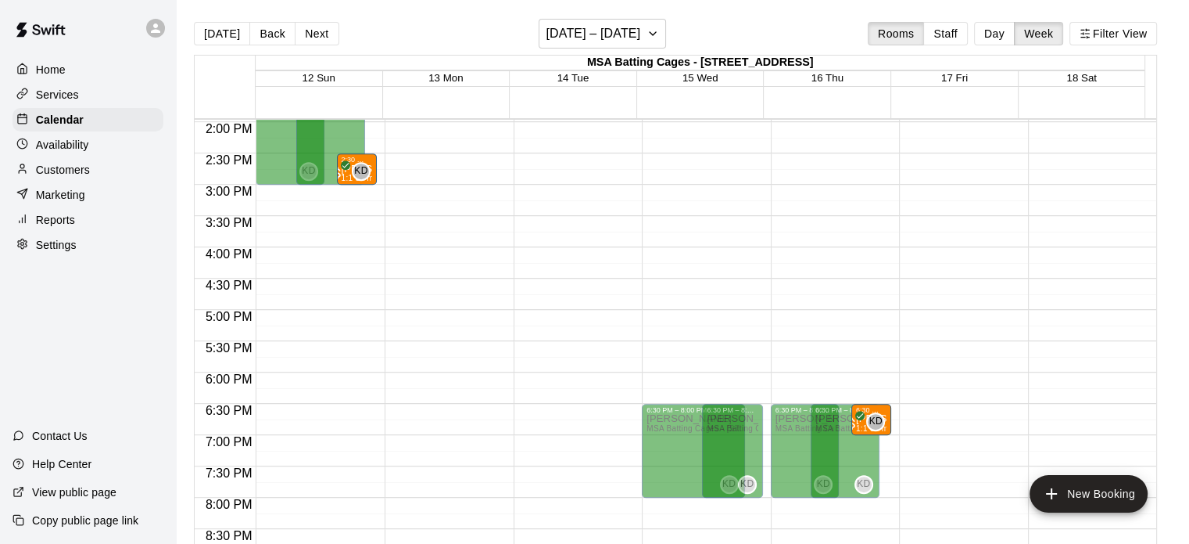
scroll to position [873, 0]
click at [270, 30] on button "Back" at bounding box center [272, 33] width 46 height 23
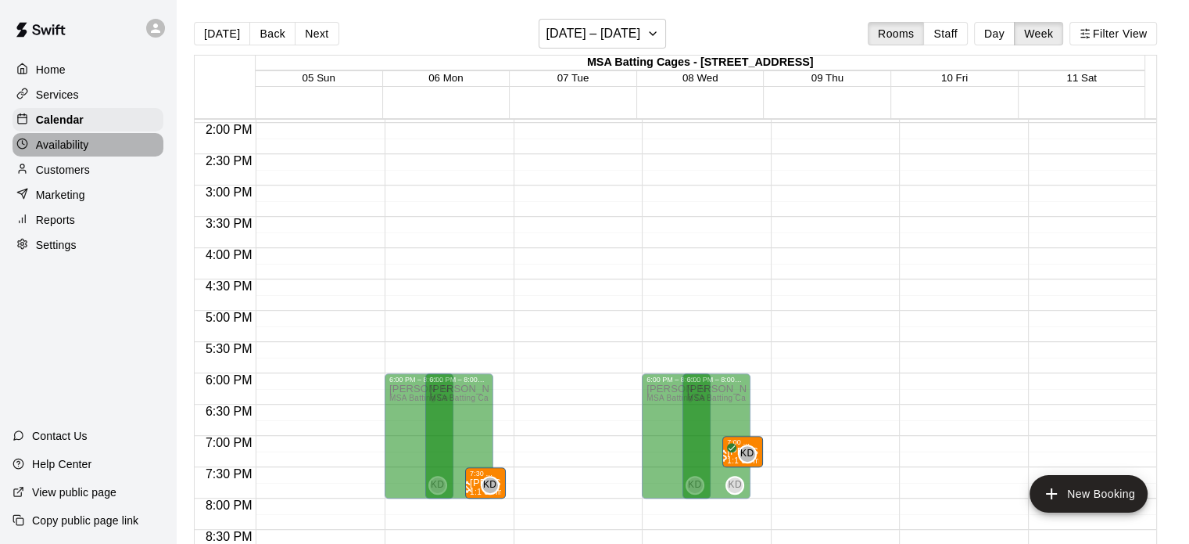
click at [111, 156] on div "Availability" at bounding box center [88, 144] width 151 height 23
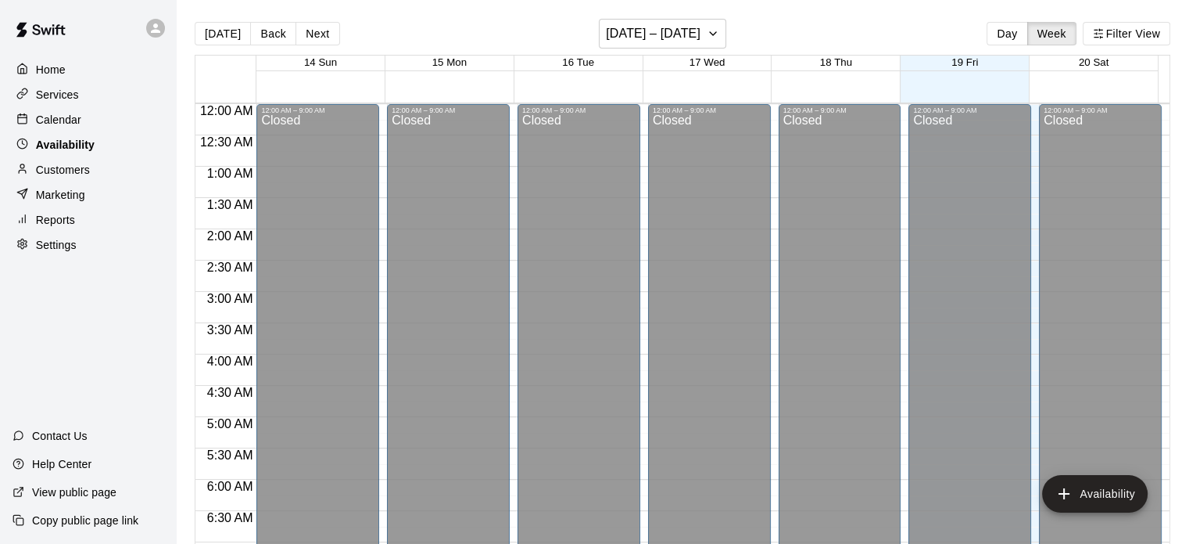
scroll to position [938, 0]
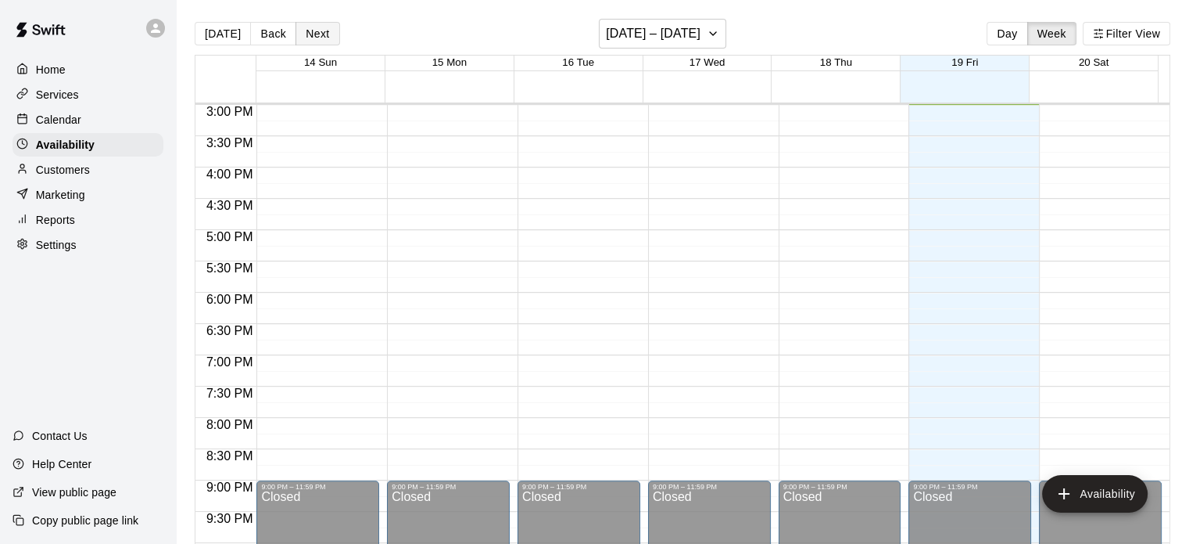
click at [328, 37] on button "Next" at bounding box center [318, 33] width 44 height 23
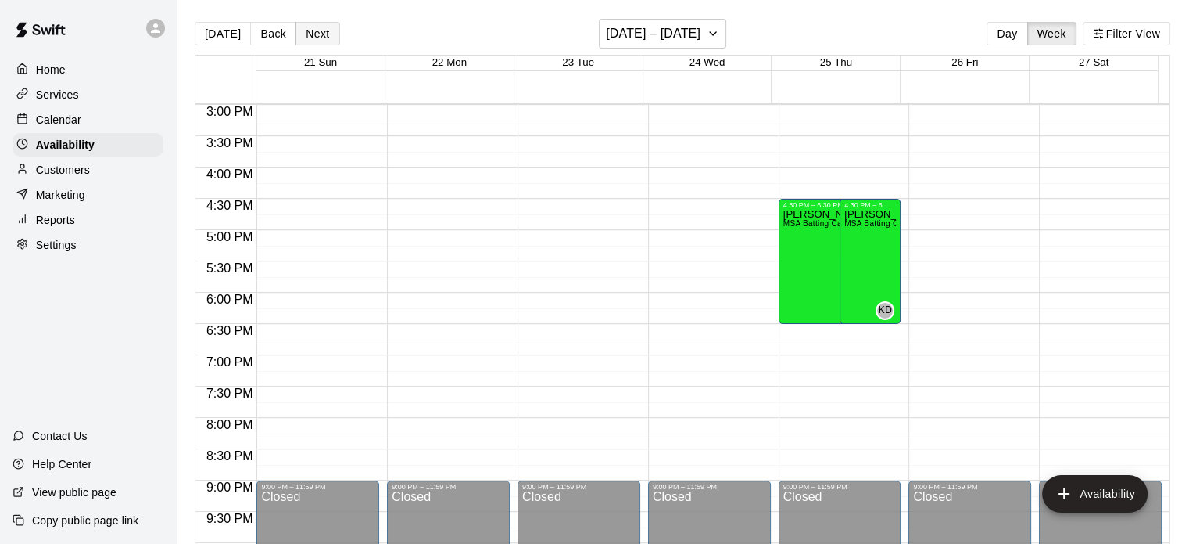
click at [328, 37] on button "Next" at bounding box center [318, 33] width 44 height 23
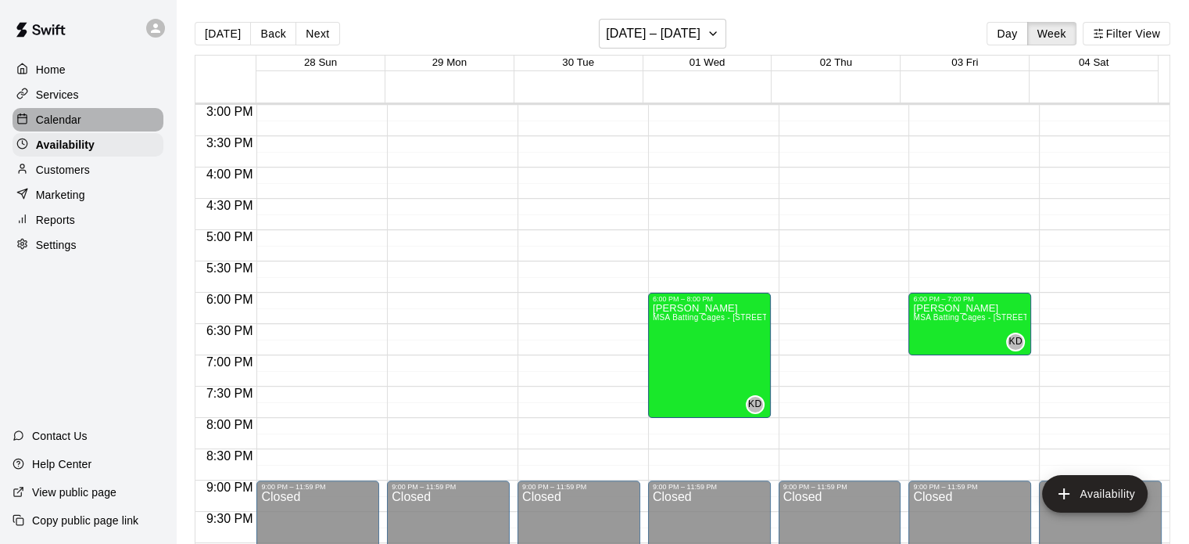
click at [75, 124] on p "Calendar" at bounding box center [58, 120] width 45 height 16
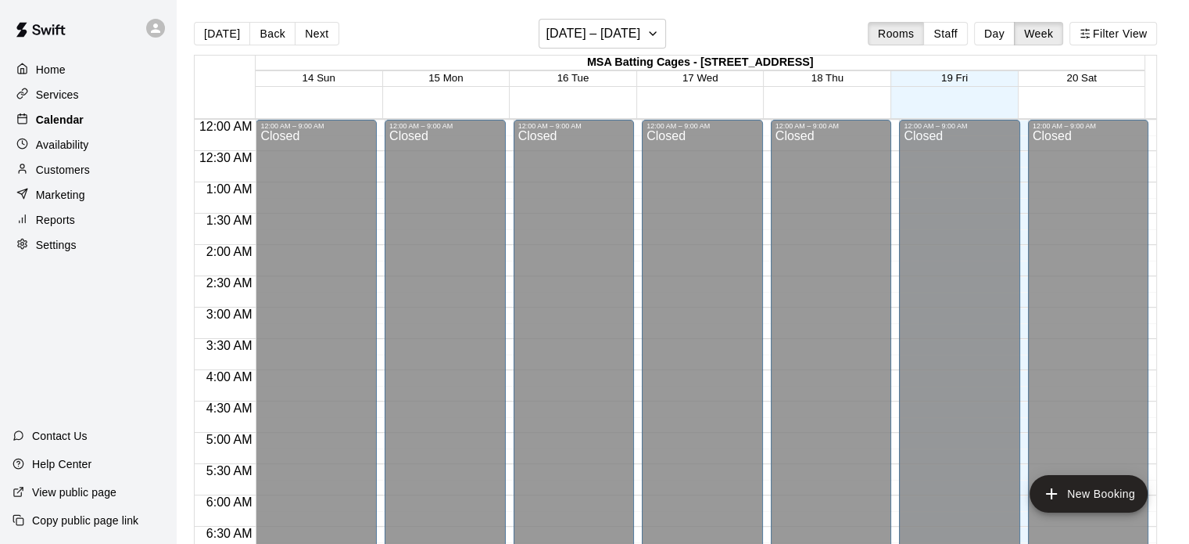
scroll to position [938, 0]
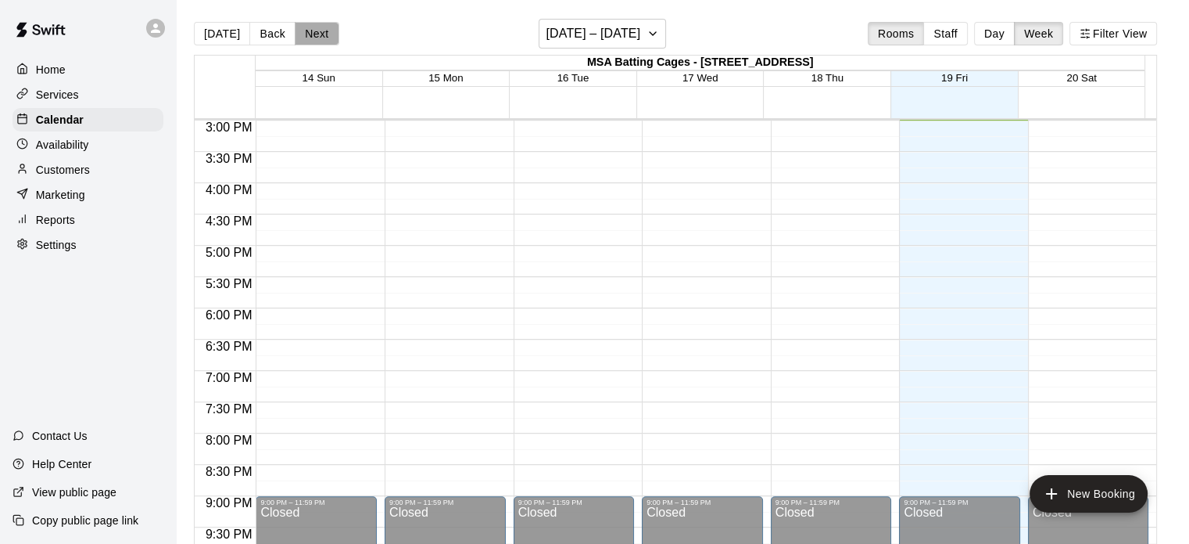
click at [320, 31] on button "Next" at bounding box center [317, 33] width 44 height 23
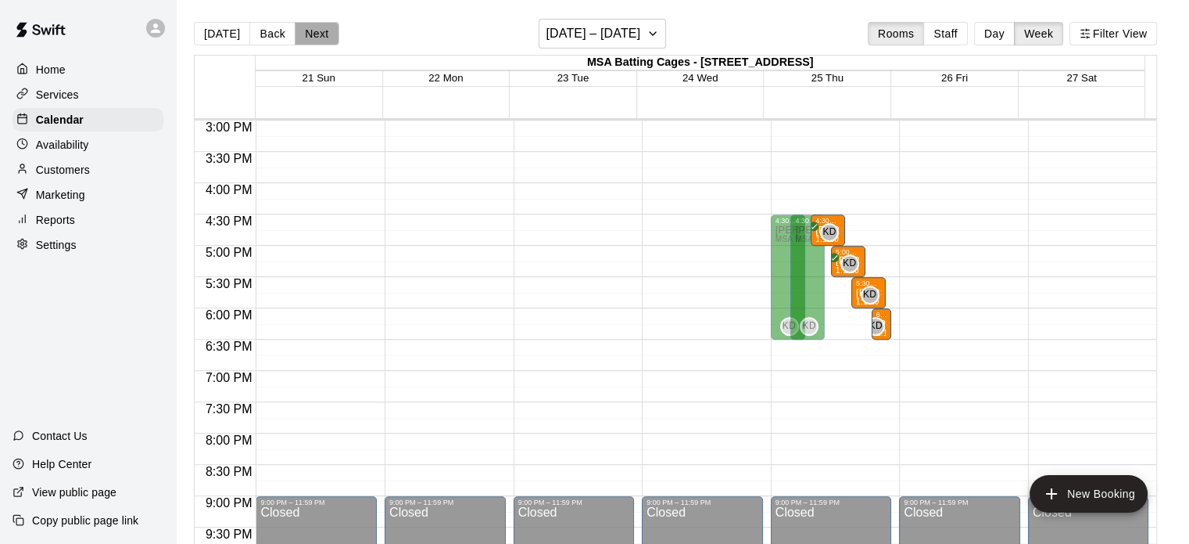
click at [320, 31] on button "Next" at bounding box center [317, 33] width 44 height 23
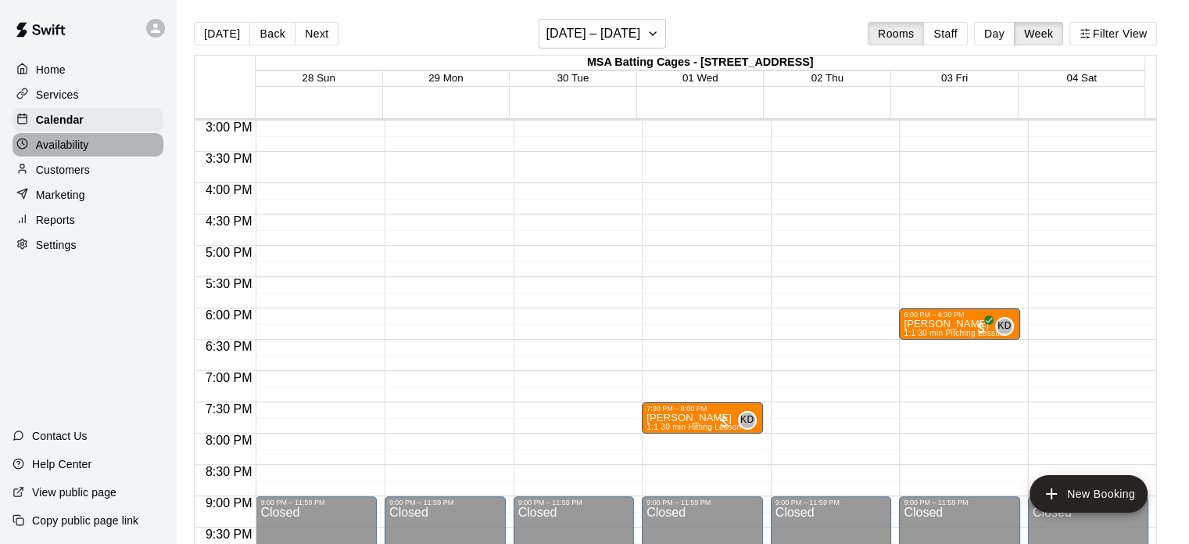
click at [74, 152] on p "Availability" at bounding box center [62, 145] width 53 height 16
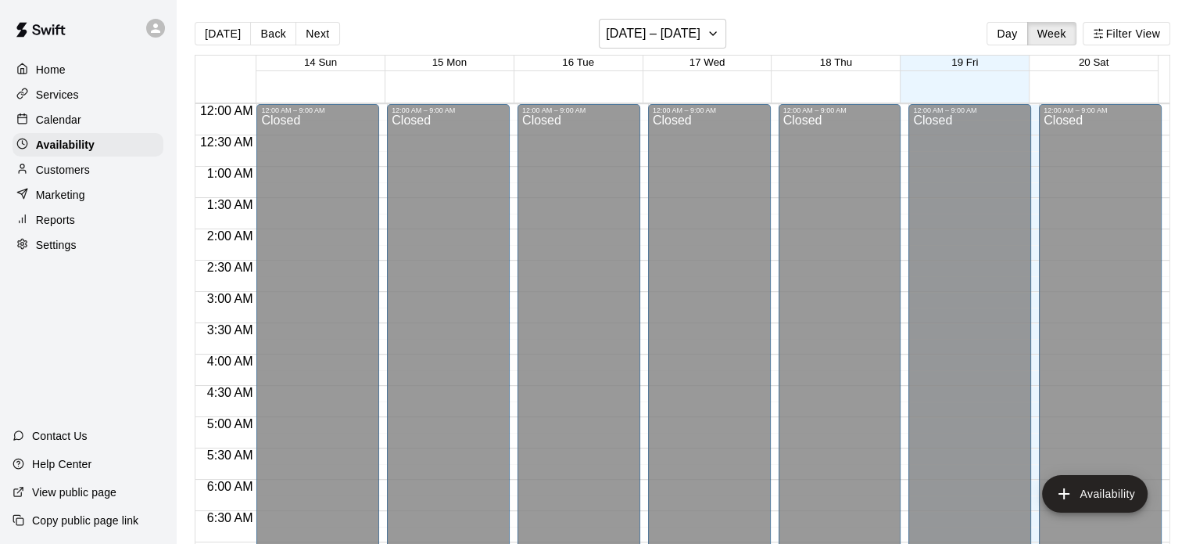
scroll to position [938, 0]
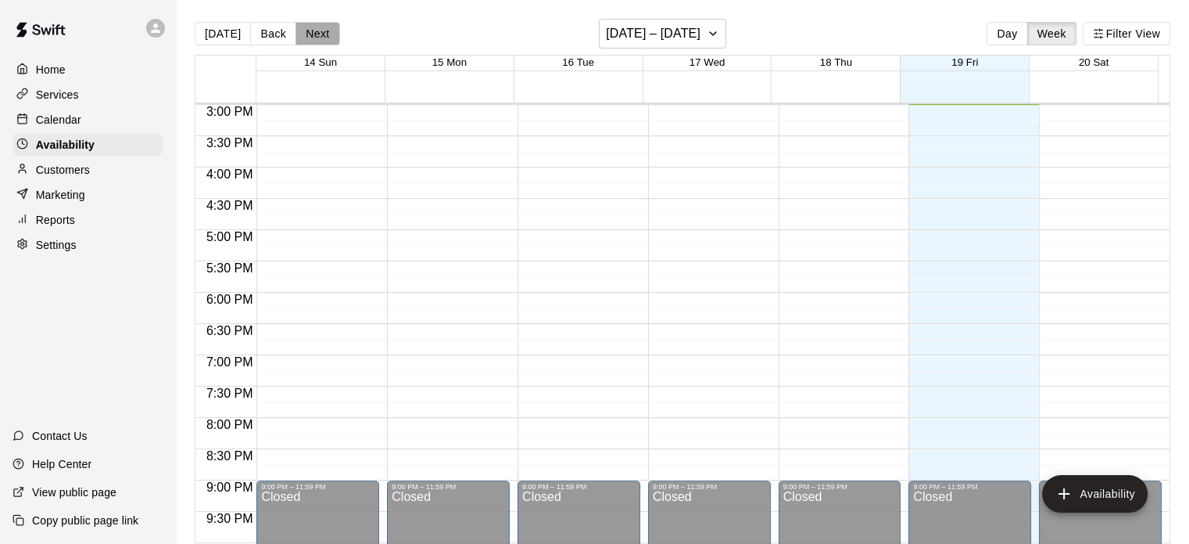
click at [322, 32] on button "Next" at bounding box center [318, 33] width 44 height 23
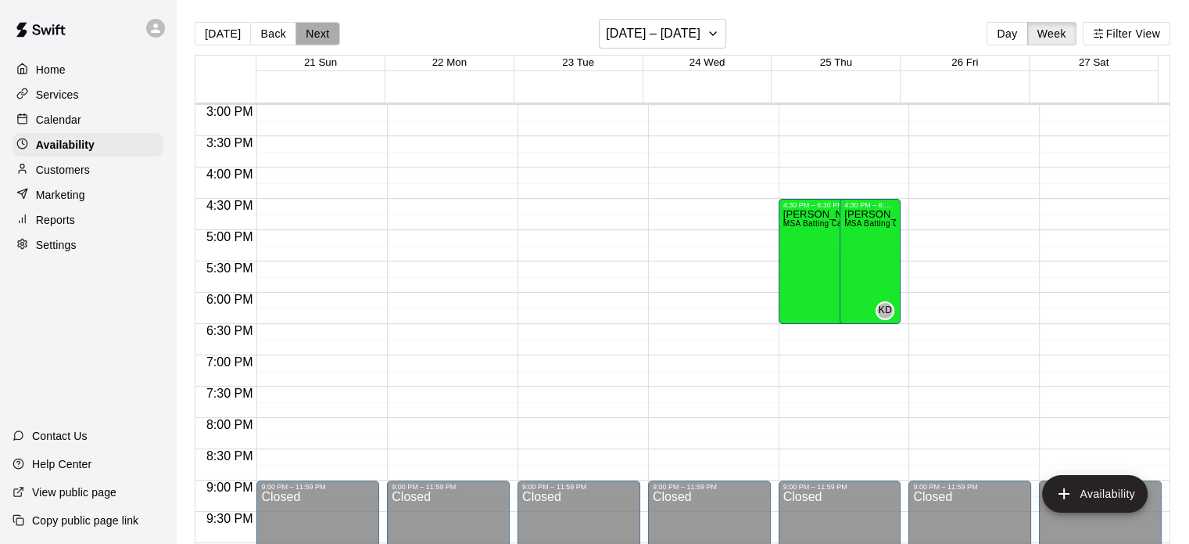
click at [322, 32] on button "Next" at bounding box center [318, 33] width 44 height 23
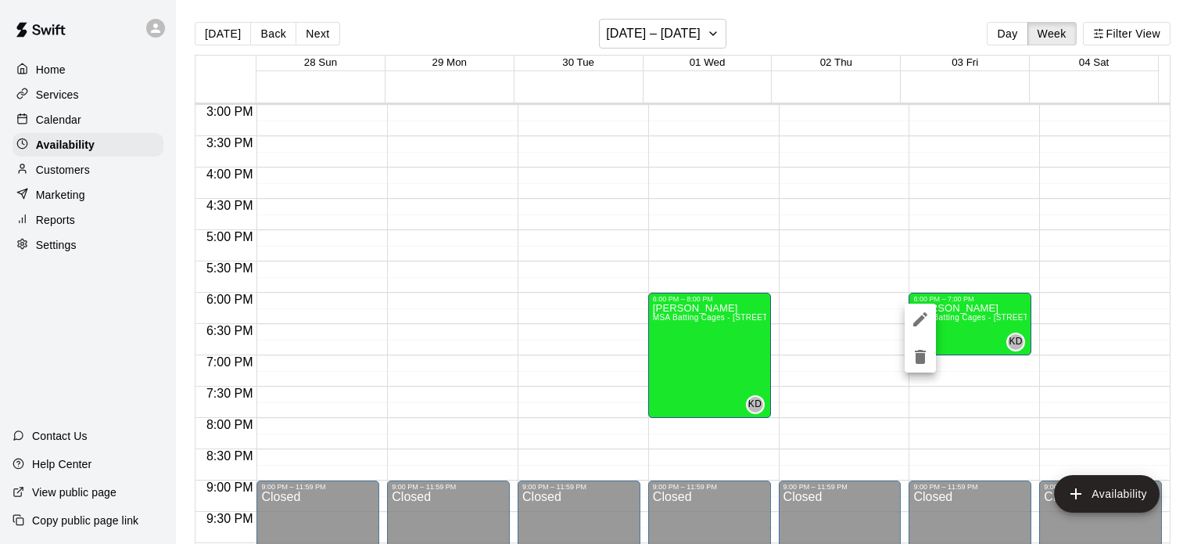
click at [954, 325] on div at bounding box center [600, 272] width 1201 height 544
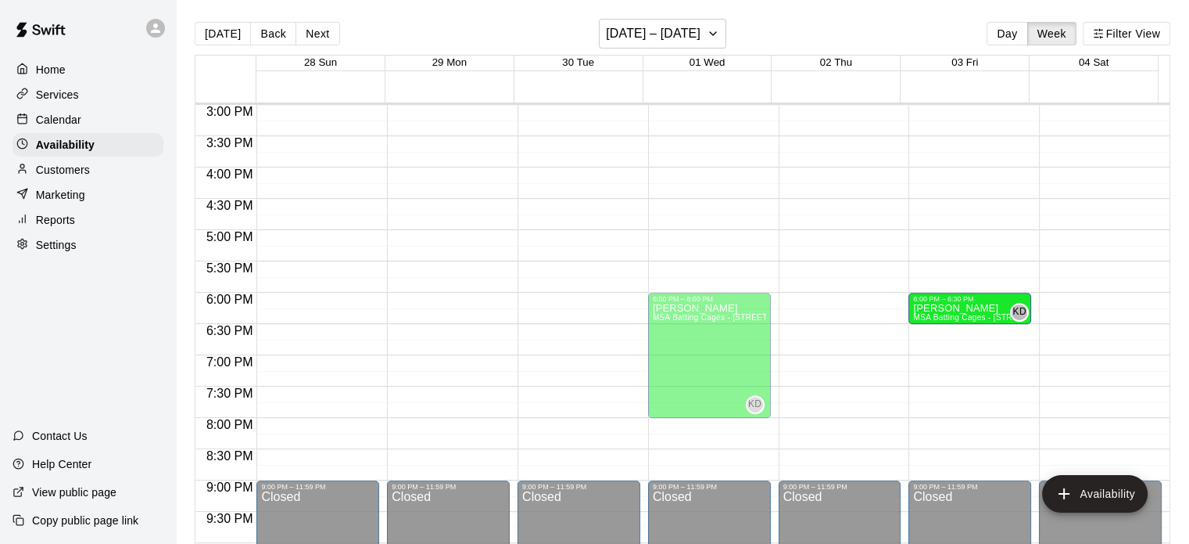
drag, startPoint x: 960, startPoint y: 350, endPoint x: 954, endPoint y: 328, distance: 23.3
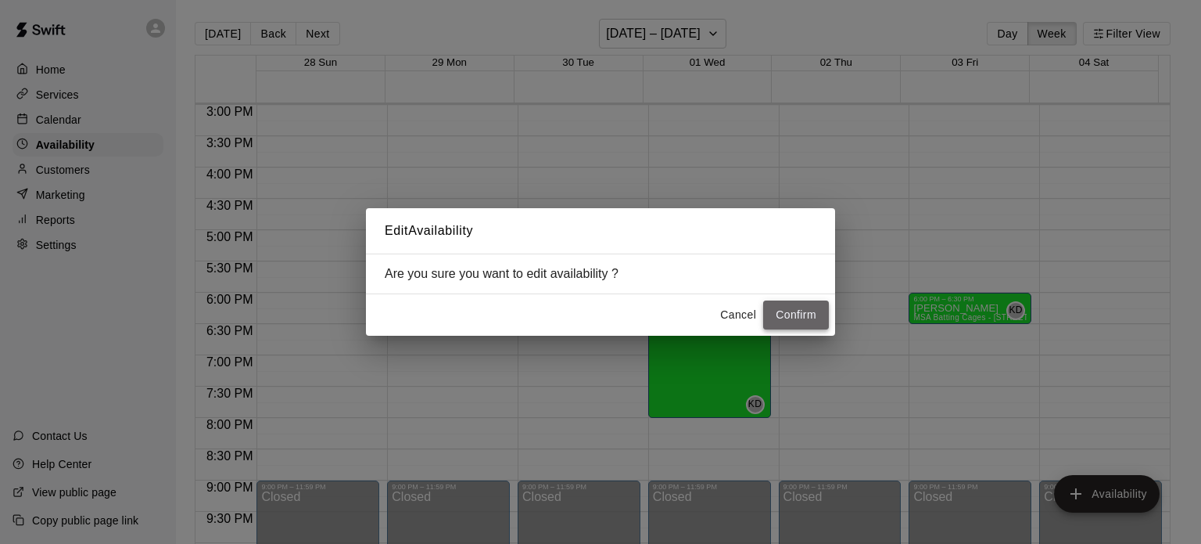
click at [789, 318] on button "Confirm" at bounding box center [796, 314] width 66 height 29
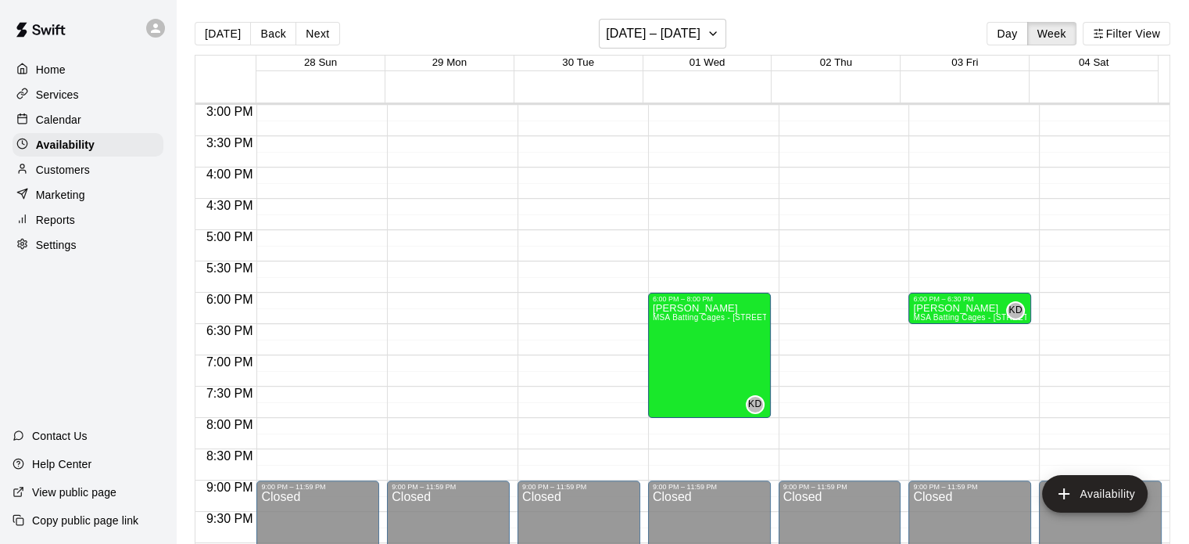
click at [74, 127] on p "Calendar" at bounding box center [58, 120] width 45 height 16
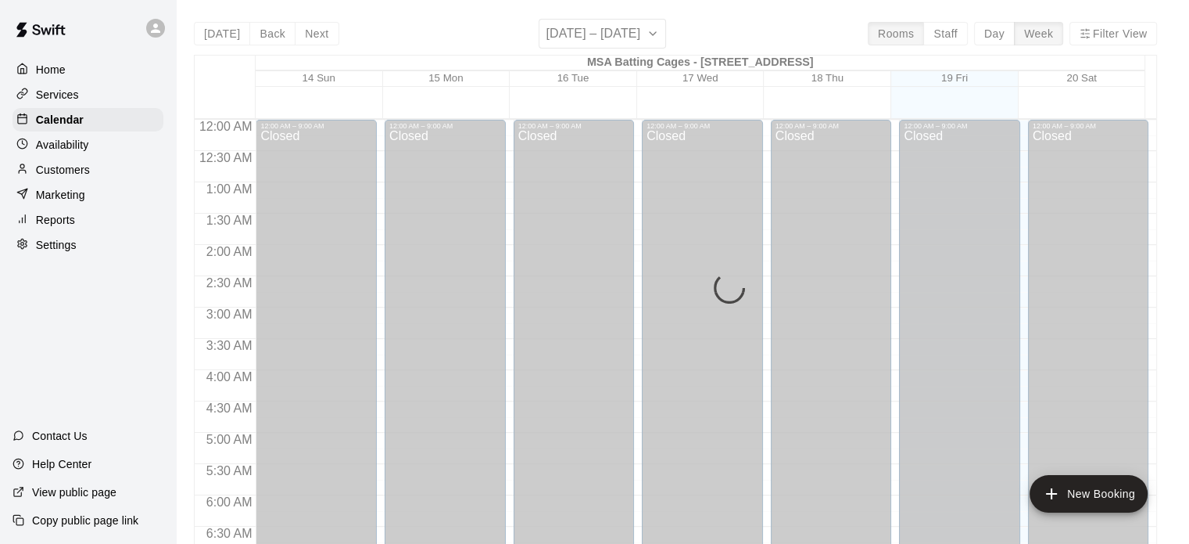
scroll to position [938, 0]
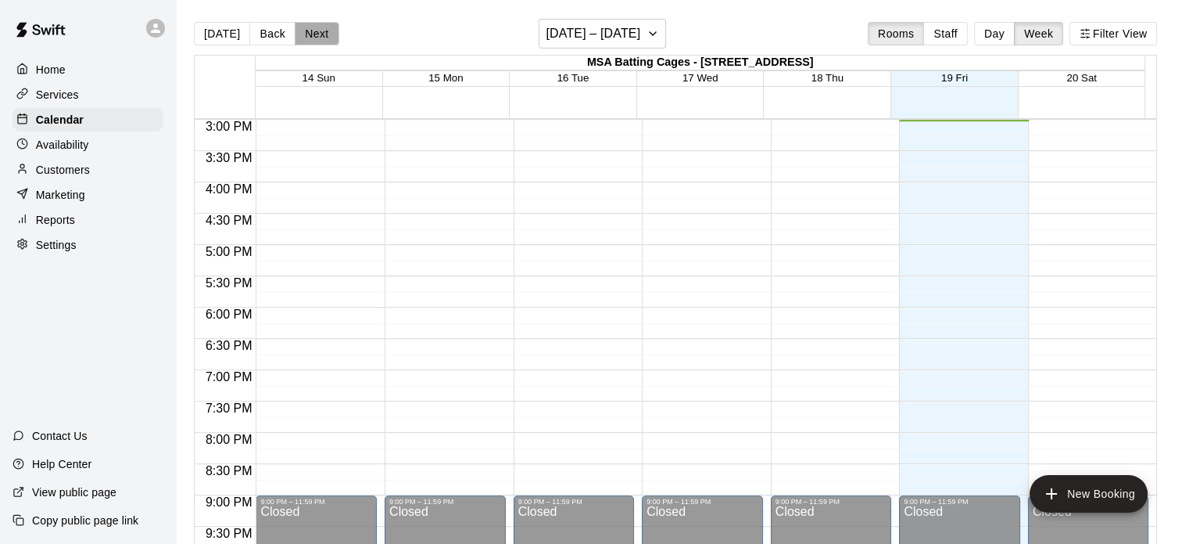
click at [307, 36] on button "Next" at bounding box center [317, 33] width 44 height 23
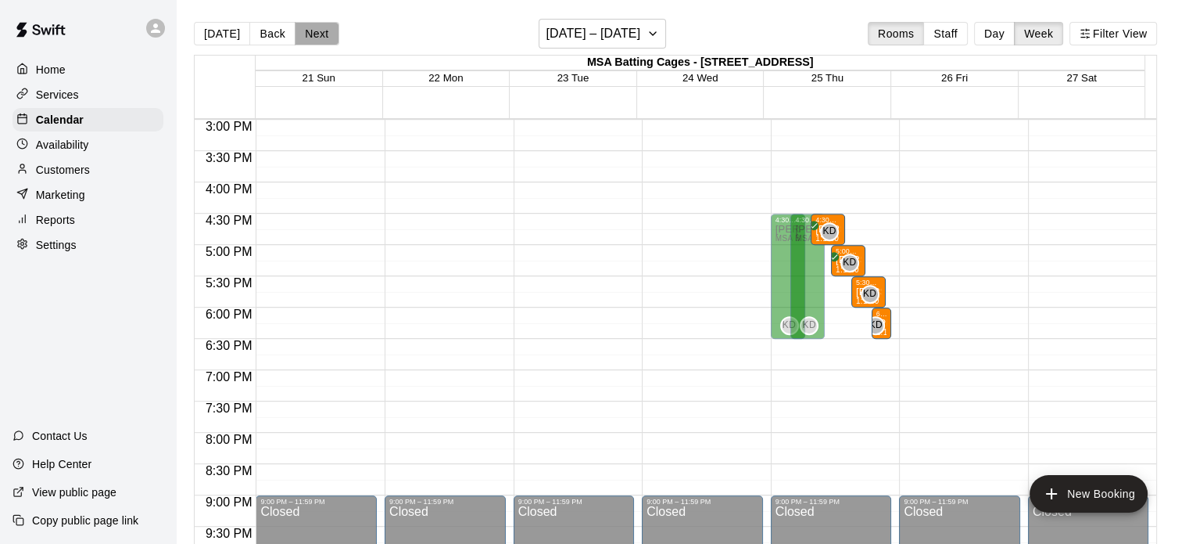
click at [307, 36] on button "Next" at bounding box center [317, 33] width 44 height 23
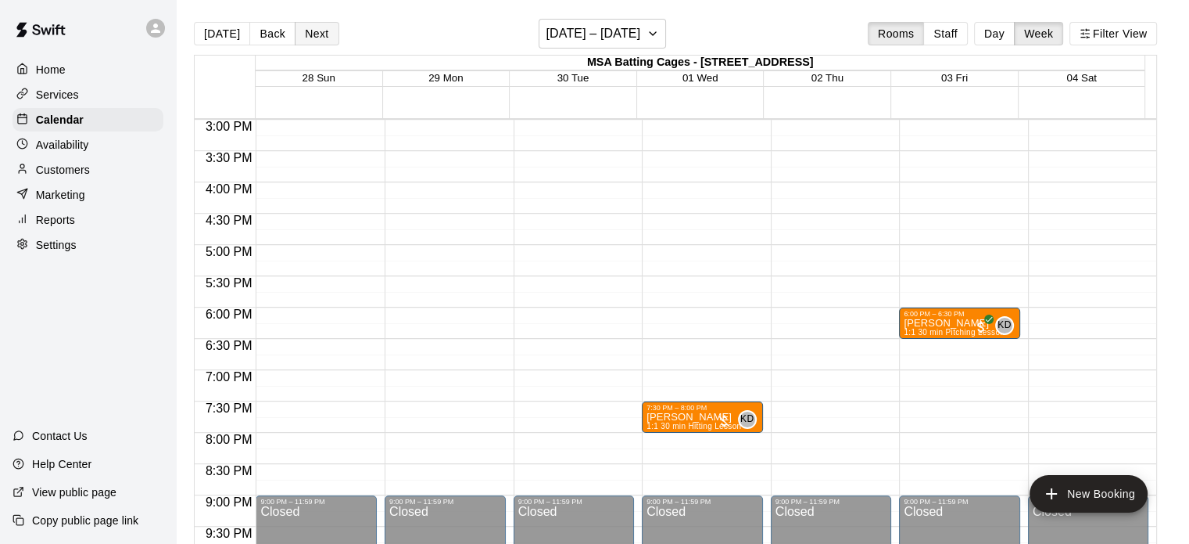
click at [307, 36] on button "Next" at bounding box center [317, 33] width 44 height 23
